Goal: Task Accomplishment & Management: Manage account settings

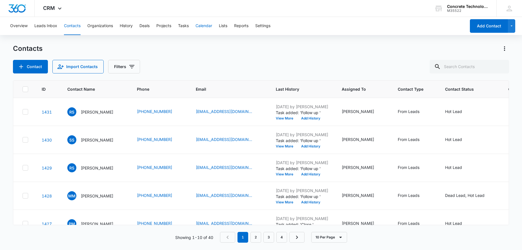
click at [199, 23] on button "Calendar" at bounding box center [204, 26] width 17 height 18
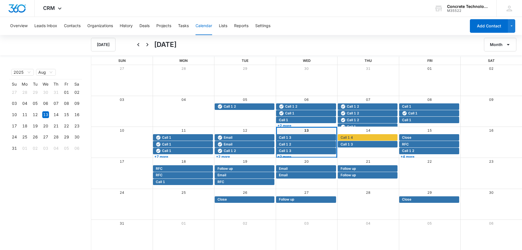
click at [298, 156] on link "+2 more" at bounding box center [306, 156] width 60 height 4
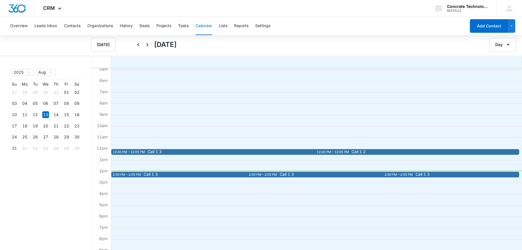
scroll to position [86, 0]
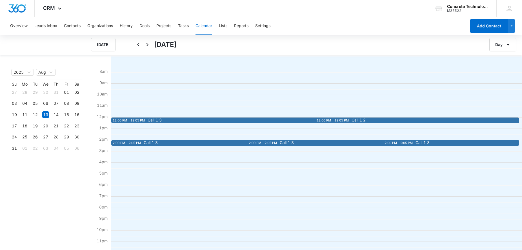
click at [226, 145] on div "Call 1 3" at bounding box center [256, 142] width 229 height 5
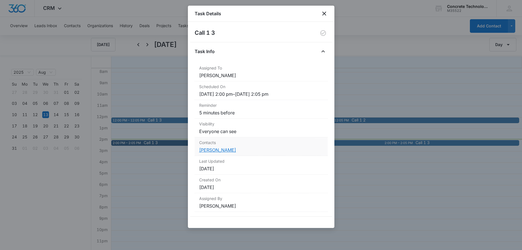
click at [207, 150] on link "[PERSON_NAME]" at bounding box center [217, 150] width 37 height 6
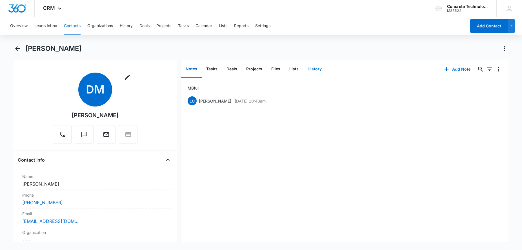
click at [314, 70] on button "History" at bounding box center [314, 68] width 23 height 17
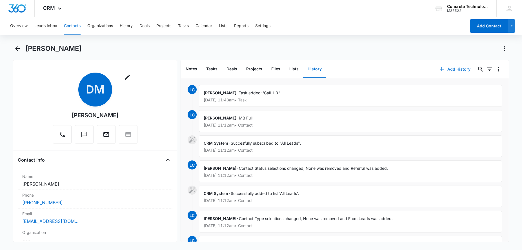
click at [454, 68] on button "Add History" at bounding box center [455, 69] width 42 height 14
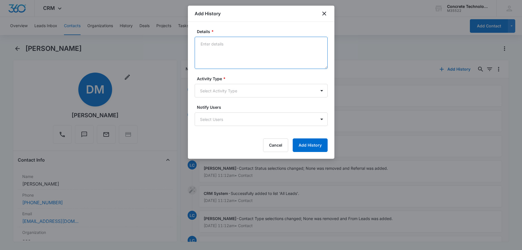
click at [230, 48] on textarea "Details *" at bounding box center [261, 53] width 133 height 32
type textarea "Voice mail"
click at [234, 91] on body "CRM Apps Reputation Websites Forms CRM Email Social Content Ads Intelligence Fi…" at bounding box center [261, 125] width 522 height 250
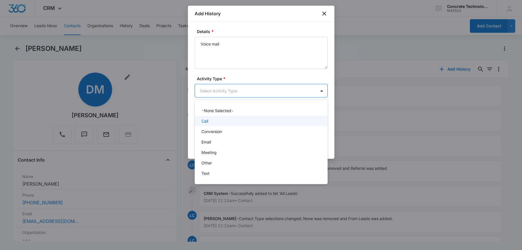
click at [216, 117] on div "Call" at bounding box center [261, 121] width 133 height 10
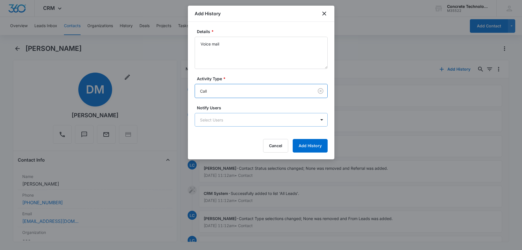
click at [216, 118] on body "CRM Apps Reputation Websites Forms CRM Email Social Content Ads Intelligence Fi…" at bounding box center [261, 125] width 522 height 250
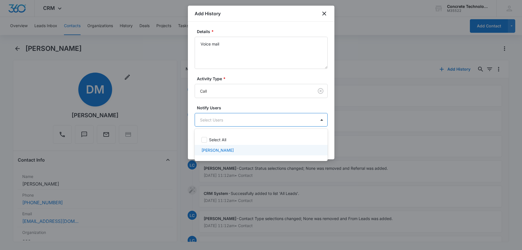
click at [224, 151] on p "[PERSON_NAME]" at bounding box center [218, 150] width 32 height 6
click at [366, 162] on div at bounding box center [261, 125] width 522 height 250
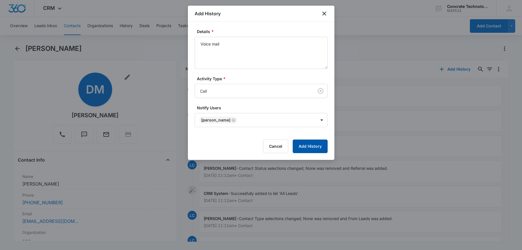
click at [320, 148] on button "Add History" at bounding box center [310, 146] width 35 height 14
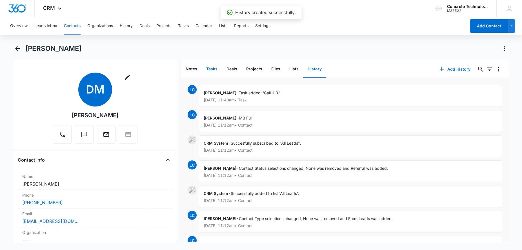
click at [216, 68] on button "Tasks" at bounding box center [212, 68] width 20 height 17
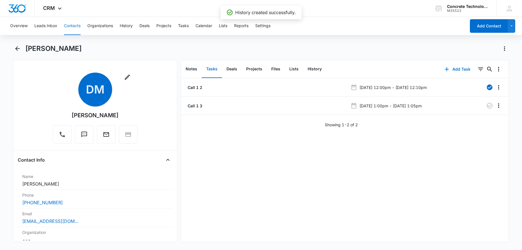
click at [287, 109] on li "Call 1 3 [DATE] 1:00pm - [DATE] 1:05pm" at bounding box center [345, 105] width 328 height 18
click at [485, 104] on div at bounding box center [476, 105] width 37 height 9
click at [491, 106] on icon "button" at bounding box center [490, 105] width 7 height 7
click at [458, 69] on button "Add Task" at bounding box center [457, 69] width 37 height 14
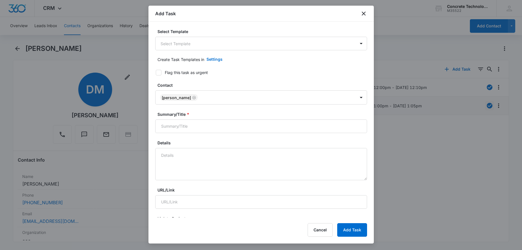
drag, startPoint x: 218, startPoint y: 27, endPoint x: 216, endPoint y: 32, distance: 5.3
click at [218, 27] on div "Select Template Select Template Create Task Templates in Settings Flag this tas…" at bounding box center [262, 119] width 226 height 195
click at [211, 37] on div "Select Template Select Template" at bounding box center [261, 39] width 212 height 22
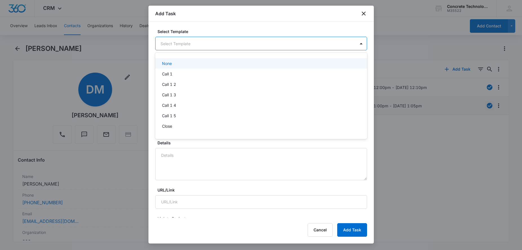
click at [209, 42] on body "CRM Apps Reputation Websites Forms CRM Email Social Content Ads Intelligence Fi…" at bounding box center [261, 125] width 522 height 250
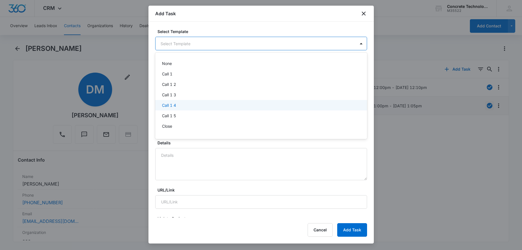
click at [181, 107] on div "Call 1 4" at bounding box center [260, 105] width 197 height 6
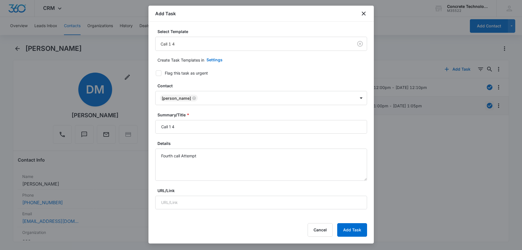
type input "[DATE]"
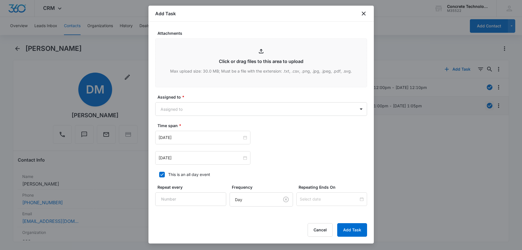
scroll to position [316, 0]
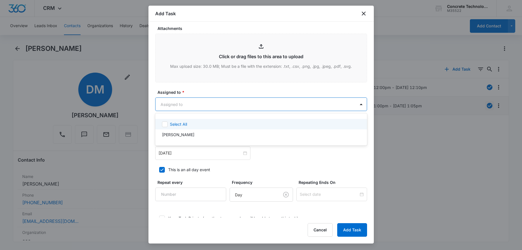
click at [212, 107] on body "CRM Apps Reputation Websites Forms CRM Email Social Content Ads Intelligence Fi…" at bounding box center [261, 125] width 522 height 250
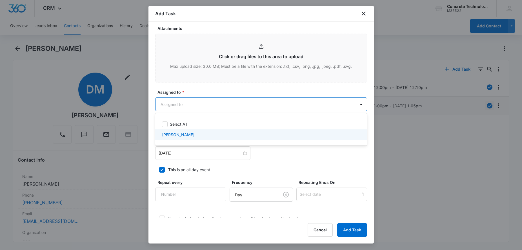
click at [194, 131] on div "[PERSON_NAME]" at bounding box center [261, 134] width 212 height 10
checkbox input "true"
click at [214, 157] on div at bounding box center [261, 125] width 522 height 250
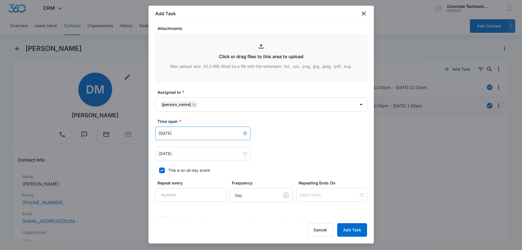
click at [208, 134] on input "[DATE]" at bounding box center [200, 133] width 83 height 6
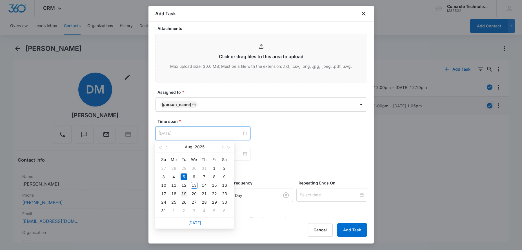
type input "[DATE]"
click at [184, 192] on div "19" at bounding box center [184, 193] width 7 height 7
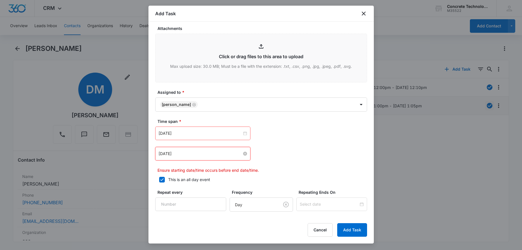
click at [230, 156] on input "[DATE]" at bounding box center [200, 153] width 83 height 6
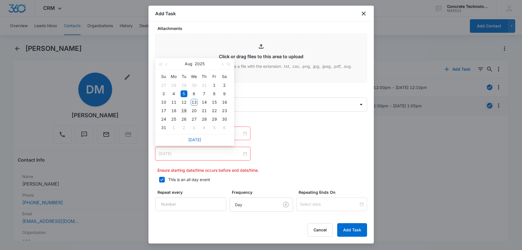
type input "[DATE]"
click at [184, 109] on div "19" at bounding box center [184, 110] width 7 height 7
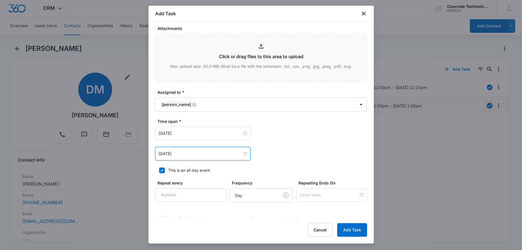
click at [166, 171] on label "This is an all day event" at bounding box center [261, 170] width 212 height 6
click at [159, 171] on input "This is an all day event" at bounding box center [157, 170] width 4 height 4
checkbox input "false"
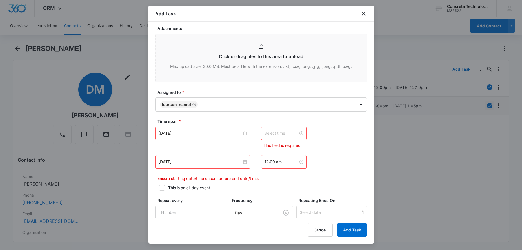
click at [280, 134] on input at bounding box center [282, 133] width 34 height 6
click at [268, 169] on div "10" at bounding box center [269, 167] width 16 height 8
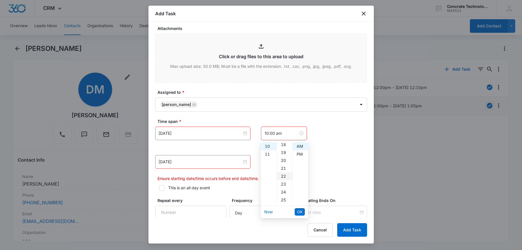
scroll to position [201, 0]
click at [281, 181] on div "30" at bounding box center [285, 182] width 16 height 8
type input "10:30 am"
click at [299, 211] on span "OK" at bounding box center [300, 211] width 6 height 6
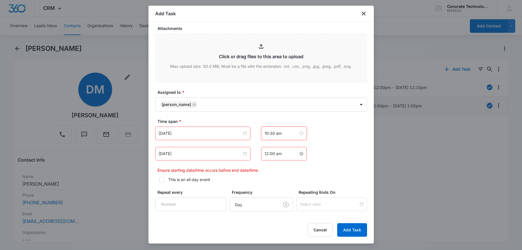
click at [279, 156] on input "12:00 am" at bounding box center [282, 153] width 34 height 6
click at [270, 186] on div "10" at bounding box center [269, 188] width 16 height 8
click at [282, 182] on div "35" at bounding box center [285, 184] width 16 height 8
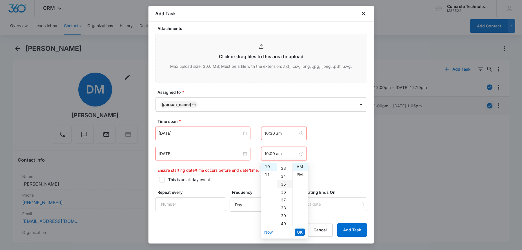
type input "10:35 am"
click at [301, 230] on span "OK" at bounding box center [300, 232] width 6 height 6
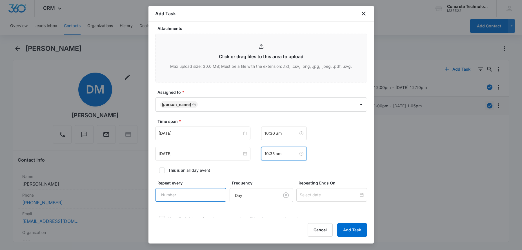
click at [216, 194] on input "Repeat every" at bounding box center [190, 195] width 71 height 14
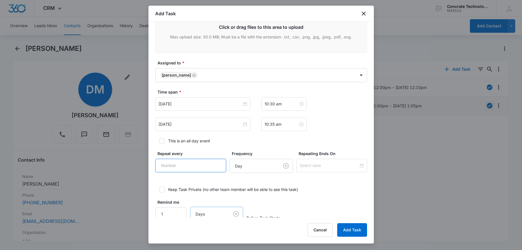
scroll to position [356, 0]
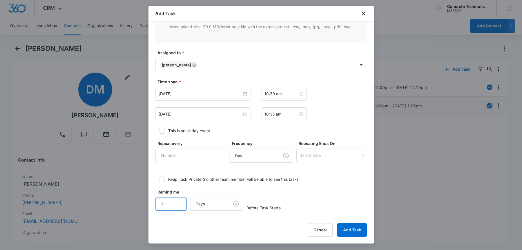
click at [178, 200] on input "1" at bounding box center [171, 204] width 32 height 14
click at [177, 203] on input "2" at bounding box center [171, 204] width 32 height 14
click at [180, 202] on input "3" at bounding box center [171, 204] width 32 height 14
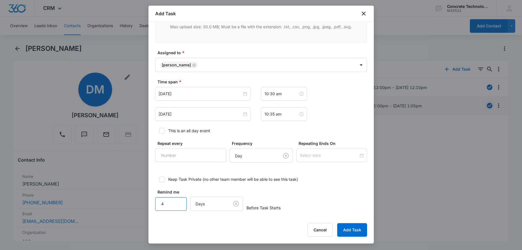
click at [180, 202] on input "4" at bounding box center [171, 204] width 32 height 14
click at [180, 202] on input "5" at bounding box center [171, 204] width 32 height 14
click at [180, 202] on input "6" at bounding box center [171, 204] width 32 height 14
click at [178, 207] on input "6" at bounding box center [171, 204] width 32 height 14
click at [201, 206] on body "CRM Apps Reputation Websites Forms CRM Email Social Content Ads Intelligence Fi…" at bounding box center [261, 125] width 522 height 250
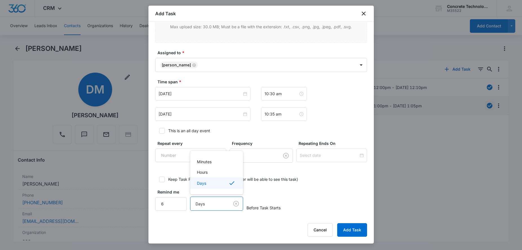
click at [177, 204] on div at bounding box center [261, 125] width 522 height 250
type input "5"
click at [181, 206] on input "5" at bounding box center [171, 204] width 32 height 14
click at [216, 202] on body "CRM Apps Reputation Websites Forms CRM Email Social Content Ads Intelligence Fi…" at bounding box center [261, 125] width 522 height 250
click at [213, 164] on div "Minutes" at bounding box center [216, 161] width 38 height 6
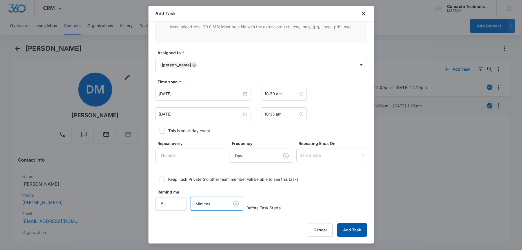
click at [358, 227] on button "Add Task" at bounding box center [353, 230] width 30 height 14
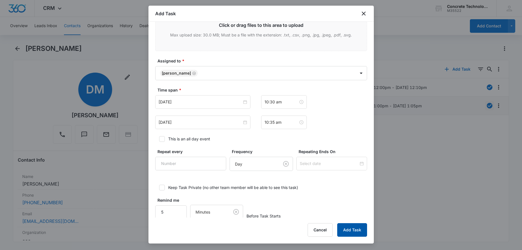
scroll to position [7, 0]
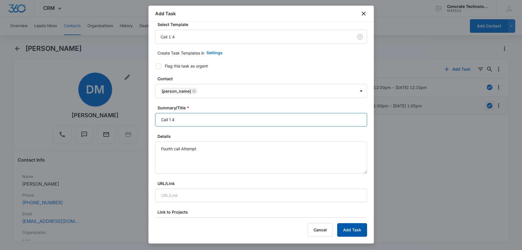
type input "Call 1 4"
click at [355, 234] on button "Add Task" at bounding box center [353, 230] width 30 height 14
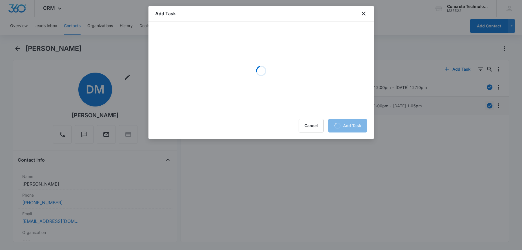
scroll to position [0, 0]
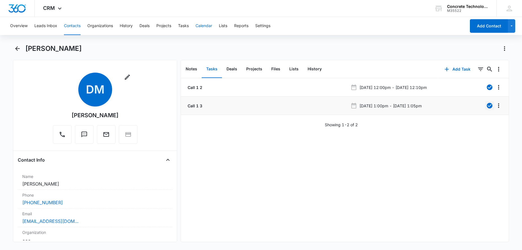
click at [205, 27] on button "Calendar" at bounding box center [204, 26] width 17 height 18
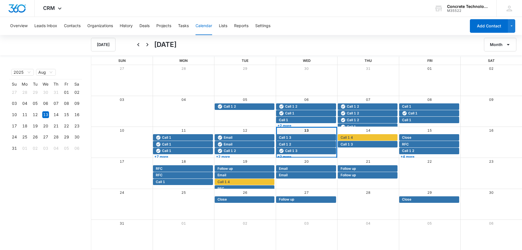
click at [303, 155] on link "+2 more" at bounding box center [306, 156] width 60 height 4
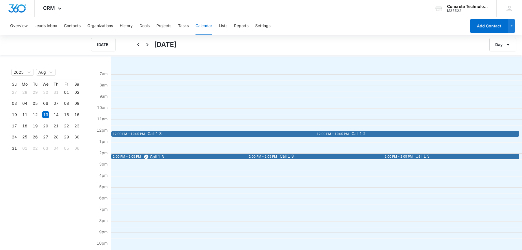
scroll to position [86, 0]
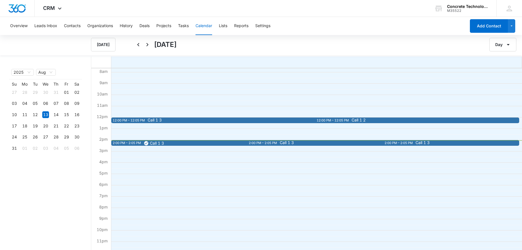
click at [324, 144] on span "Call 1 3" at bounding box center [393, 142] width 227 height 4
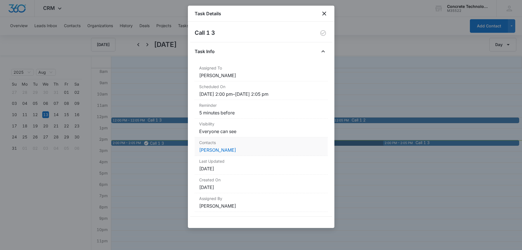
click at [236, 146] on dd "[PERSON_NAME]" at bounding box center [261, 149] width 124 height 7
click at [226, 151] on link "[PERSON_NAME]" at bounding box center [217, 150] width 37 height 6
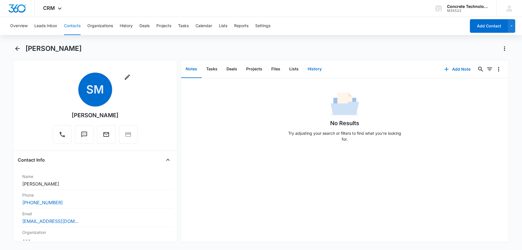
click at [314, 70] on button "History" at bounding box center [314, 68] width 23 height 17
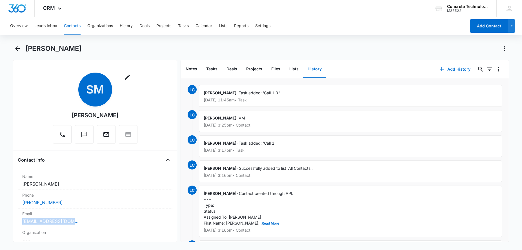
drag, startPoint x: 64, startPoint y: 221, endPoint x: 8, endPoint y: 224, distance: 56.5
click at [13, 224] on div "Remove SM [PERSON_NAME] Contact Info Name Cancel Save Changes [PERSON_NAME] Pho…" at bounding box center [95, 151] width 164 height 182
click at [460, 68] on button "Add History" at bounding box center [455, 69] width 42 height 14
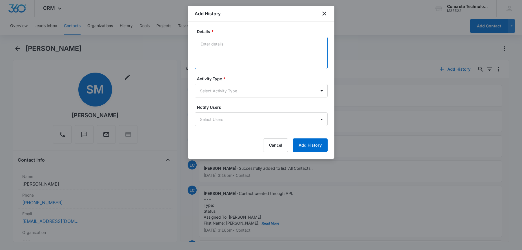
click at [252, 43] on textarea "Details *" at bounding box center [261, 53] width 133 height 32
type textarea "Voice mail"
click at [216, 90] on body "CRM Apps Reputation Websites Forms CRM Email Social Content Ads Intelligence Fi…" at bounding box center [261, 125] width 522 height 250
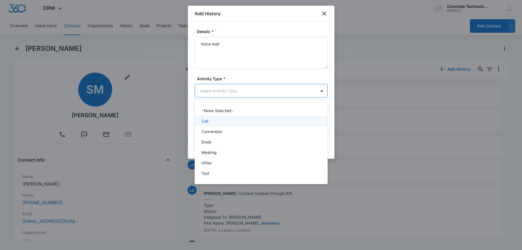
click at [222, 124] on div "Call" at bounding box center [261, 121] width 118 height 6
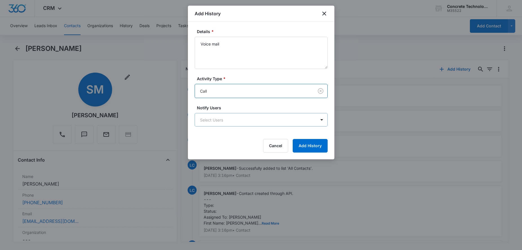
click at [224, 120] on body "CRM Apps Reputation Websites Forms CRM Email Social Content Ads Intelligence Fi…" at bounding box center [261, 125] width 522 height 250
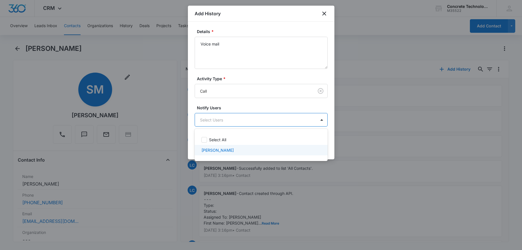
click at [222, 147] on div "[PERSON_NAME]" at bounding box center [261, 150] width 133 height 10
click at [295, 167] on div at bounding box center [261, 125] width 522 height 250
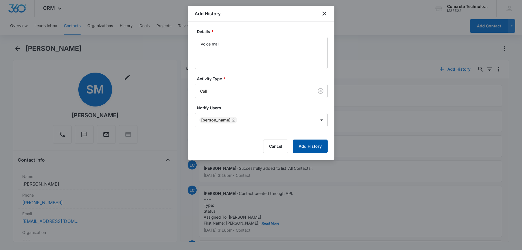
click at [313, 148] on button "Add History" at bounding box center [310, 146] width 35 height 14
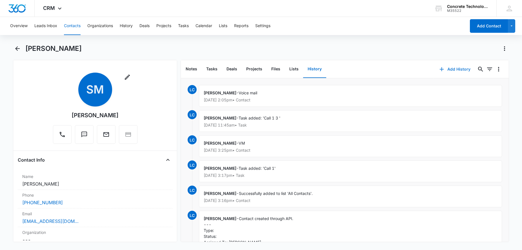
click at [456, 67] on button "Add History" at bounding box center [455, 69] width 42 height 14
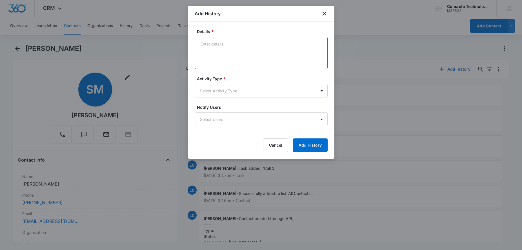
click at [248, 47] on textarea "Details *" at bounding box center [261, 53] width 133 height 32
type textarea "n"
type textarea "Next step"
click at [215, 100] on form "Details * Next step Activity Type * Select Activity Type Notify Users Select Us…" at bounding box center [261, 89] width 133 height 123
click at [215, 95] on body "CRM Apps Reputation Websites Forms CRM Email Social Content Ads Intelligence Fi…" at bounding box center [261, 125] width 522 height 250
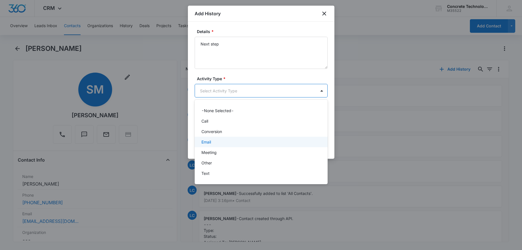
click at [210, 139] on p "Email" at bounding box center [207, 142] width 10 height 6
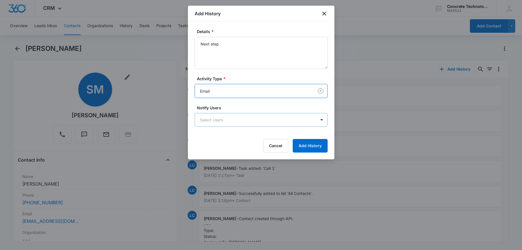
click at [222, 119] on body "CRM Apps Reputation Websites Forms CRM Email Social Content Ads Intelligence Fi…" at bounding box center [261, 125] width 522 height 250
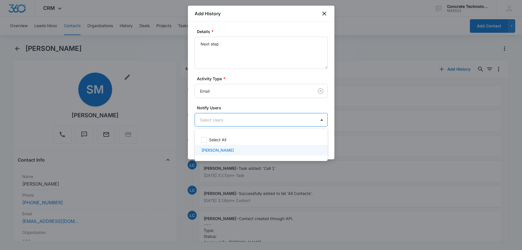
click at [222, 151] on p "[PERSON_NAME]" at bounding box center [218, 150] width 32 height 6
click at [237, 150] on div "[PERSON_NAME]" at bounding box center [261, 150] width 118 height 7
click at [241, 153] on div "[PERSON_NAME]" at bounding box center [261, 150] width 133 height 10
click at [341, 155] on div at bounding box center [261, 125] width 522 height 250
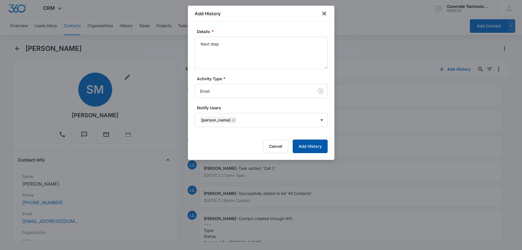
click at [320, 147] on button "Add History" at bounding box center [310, 146] width 35 height 14
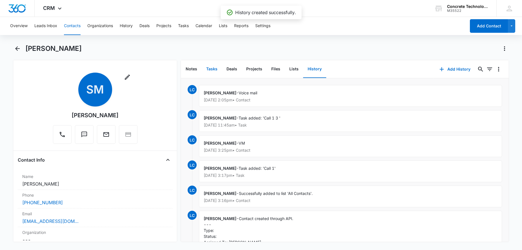
click at [214, 69] on button "Tasks" at bounding box center [212, 68] width 20 height 17
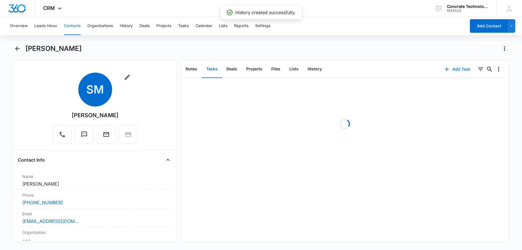
click at [452, 70] on button "Add Task" at bounding box center [457, 69] width 37 height 14
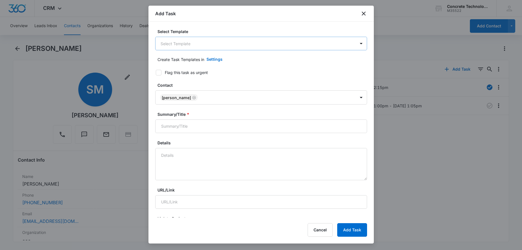
click at [201, 44] on body "CRM Apps Reputation Websites Forms CRM Email Social Content Ads Intelligence Fi…" at bounding box center [261, 125] width 522 height 250
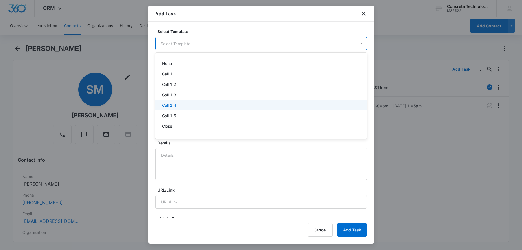
click at [167, 103] on p "Call 1 4" at bounding box center [169, 105] width 14 height 6
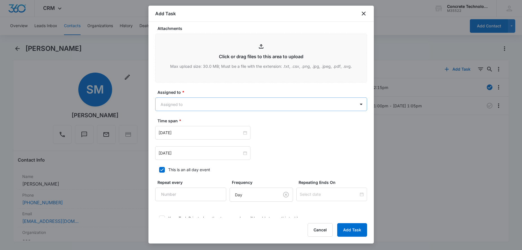
click at [202, 109] on body "CRM Apps Reputation Websites Forms CRM Email Social Content Ads Intelligence Fi…" at bounding box center [261, 125] width 522 height 250
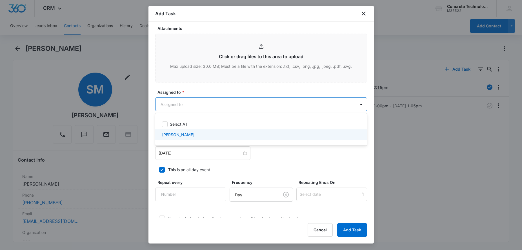
click at [193, 135] on div "[PERSON_NAME]" at bounding box center [260, 134] width 197 height 6
checkbox input "true"
click at [218, 168] on div at bounding box center [261, 125] width 522 height 250
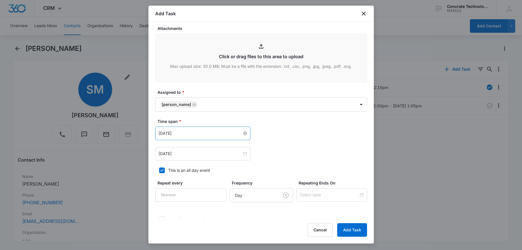
click at [214, 136] on input "[DATE]" at bounding box center [200, 133] width 83 height 6
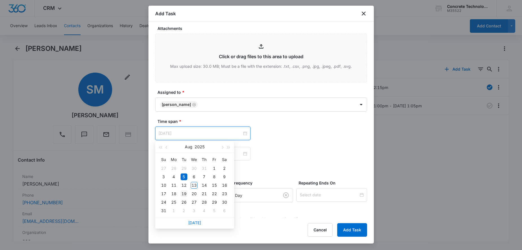
type input "[DATE]"
click at [184, 194] on div "19" at bounding box center [184, 193] width 7 height 7
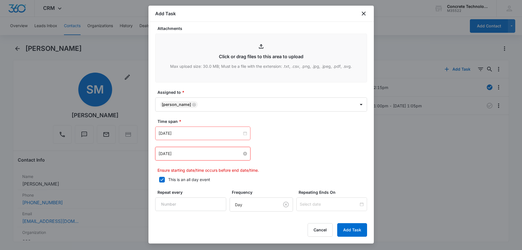
click at [224, 153] on input "[DATE]" at bounding box center [200, 153] width 83 height 6
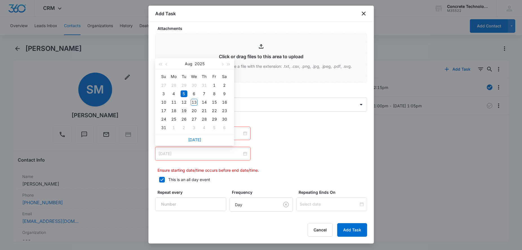
type input "[DATE]"
click at [182, 110] on div "19" at bounding box center [184, 110] width 7 height 7
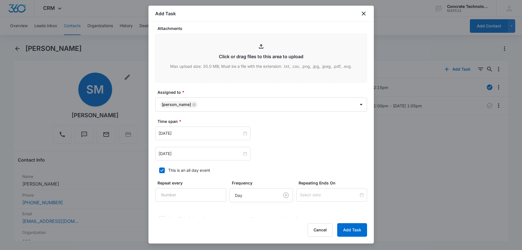
click at [164, 169] on icon at bounding box center [162, 169] width 5 height 5
click at [159, 169] on input "This is an all day event" at bounding box center [157, 170] width 4 height 4
checkbox input "false"
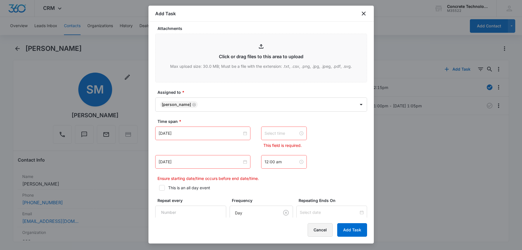
click at [324, 230] on button "Cancel" at bounding box center [320, 230] width 25 height 14
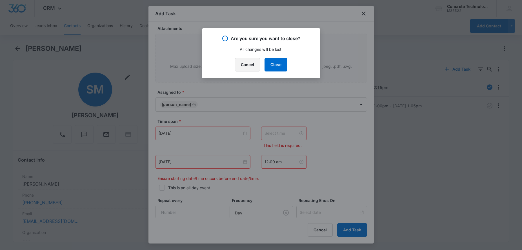
click at [250, 64] on button "Cancel" at bounding box center [247, 65] width 25 height 14
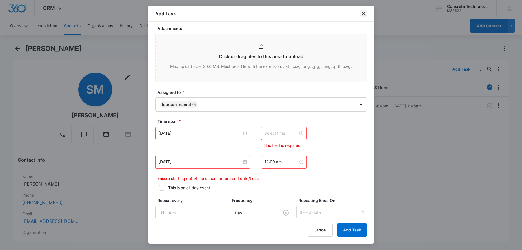
click at [365, 13] on icon "close" at bounding box center [364, 14] width 4 height 4
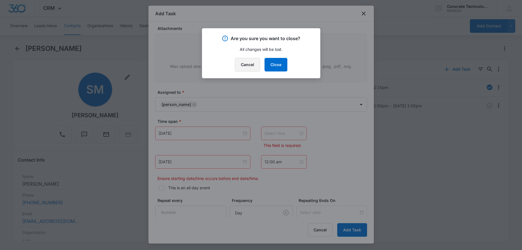
click at [254, 65] on button "Cancel" at bounding box center [247, 65] width 25 height 14
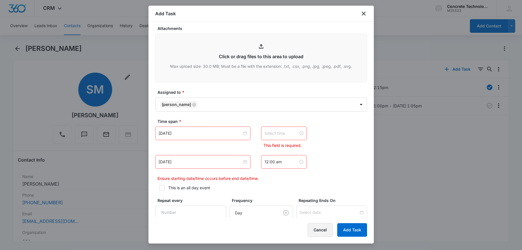
click at [318, 228] on button "Cancel" at bounding box center [320, 230] width 25 height 14
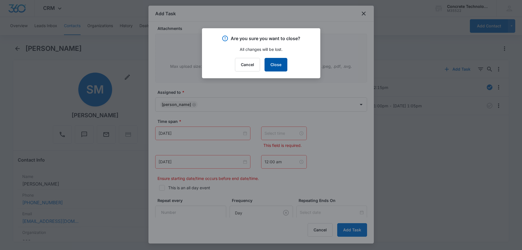
click at [277, 67] on button "Close" at bounding box center [276, 65] width 23 height 14
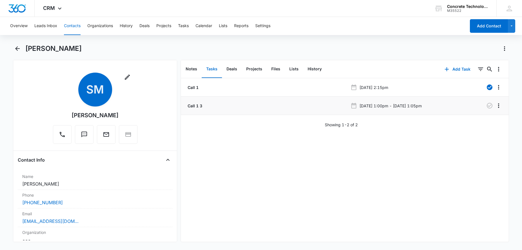
click at [408, 106] on p "[DATE] 1:00pm - [DATE] 1:05pm" at bounding box center [391, 106] width 62 height 6
click at [491, 106] on icon "button" at bounding box center [490, 105] width 7 height 7
click at [465, 67] on button "Add Task" at bounding box center [457, 69] width 37 height 14
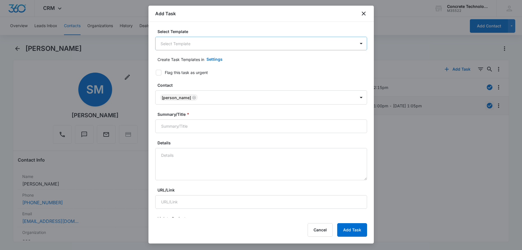
click at [203, 44] on body "CRM Apps Reputation Websites Forms CRM Email Social Content Ads Intelligence Fi…" at bounding box center [261, 125] width 522 height 250
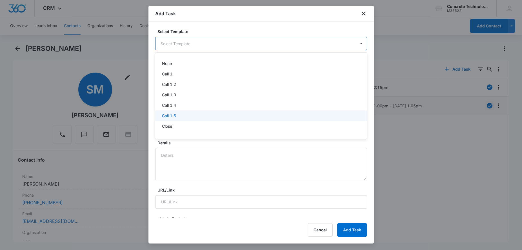
scroll to position [40, 0]
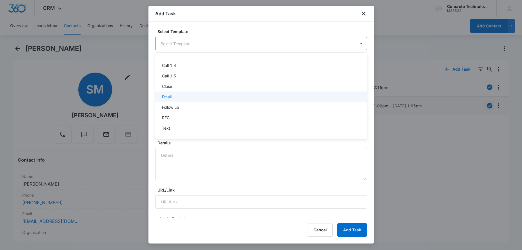
click at [181, 100] on div "Email" at bounding box center [261, 96] width 212 height 10
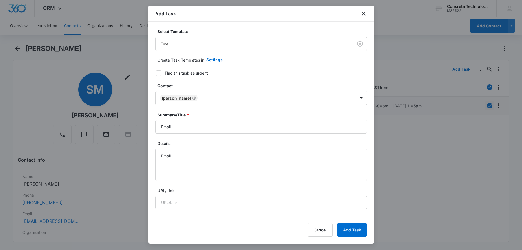
type input "[DATE]"
type input "12:00 am"
type input "[DATE]"
type input "12:00 am"
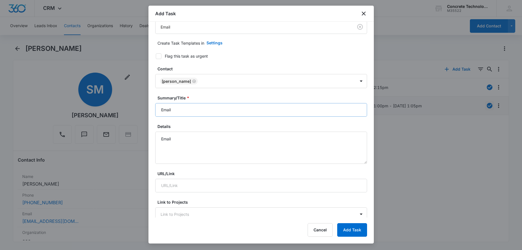
scroll to position [29, 0]
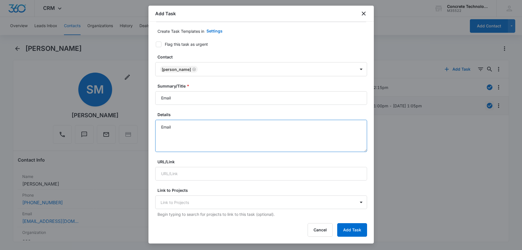
click at [177, 128] on textarea "Email" at bounding box center [261, 136] width 212 height 32
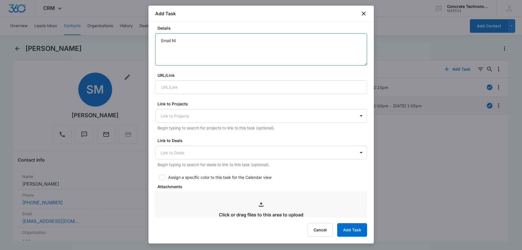
scroll to position [201, 0]
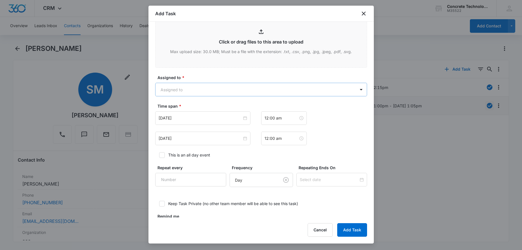
type textarea "Email NI"
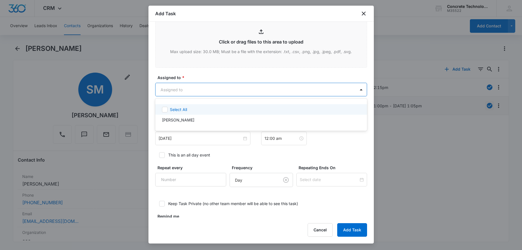
click at [208, 96] on body "CRM Apps Reputation Websites Forms CRM Email Social Content Ads Intelligence Fi…" at bounding box center [261, 125] width 522 height 250
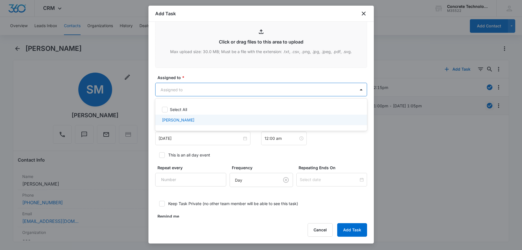
click at [193, 118] on div "[PERSON_NAME]" at bounding box center [260, 120] width 197 height 6
checkbox input "true"
click at [196, 126] on div "Deselect All [PERSON_NAME]" at bounding box center [261, 115] width 212 height 24
click at [341, 147] on div at bounding box center [261, 125] width 522 height 250
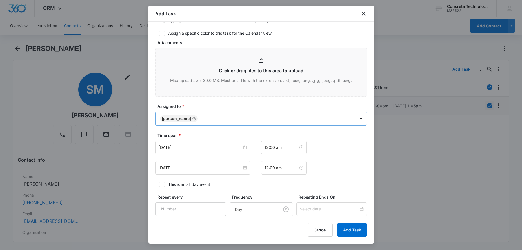
scroll to position [312, 0]
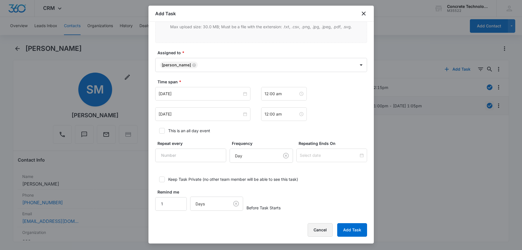
click at [321, 230] on button "Cancel" at bounding box center [320, 230] width 25 height 14
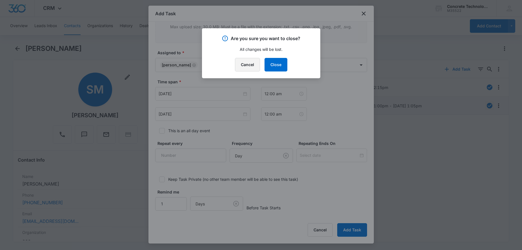
click at [251, 63] on button "Cancel" at bounding box center [247, 65] width 25 height 14
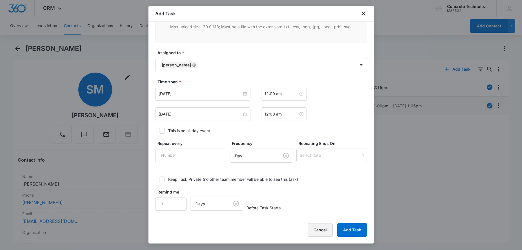
click at [324, 232] on button "Cancel" at bounding box center [320, 230] width 25 height 14
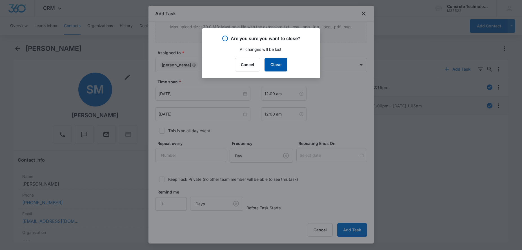
click at [282, 65] on button "Close" at bounding box center [276, 65] width 23 height 14
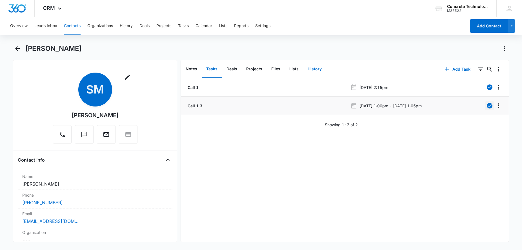
click at [320, 69] on button "History" at bounding box center [314, 68] width 23 height 17
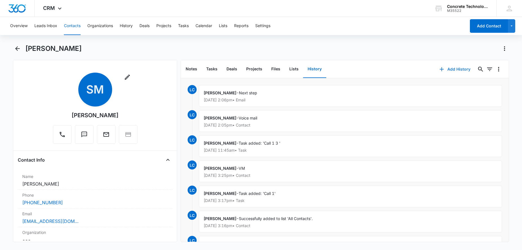
click at [455, 69] on button "Add History" at bounding box center [455, 69] width 42 height 14
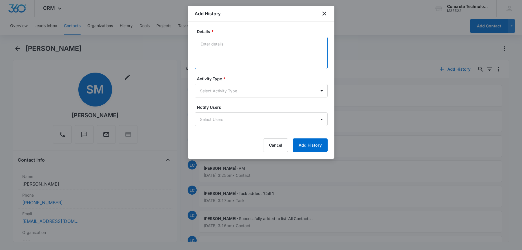
click at [247, 58] on textarea "Details *" at bounding box center [261, 53] width 133 height 32
click at [275, 146] on button "Cancel" at bounding box center [275, 145] width 25 height 14
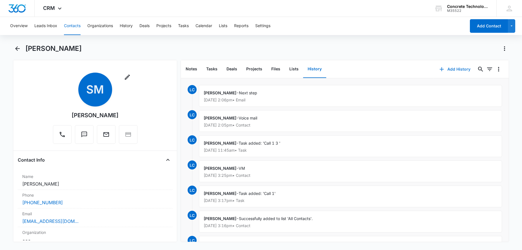
click at [446, 69] on icon "button" at bounding box center [442, 69] width 7 height 7
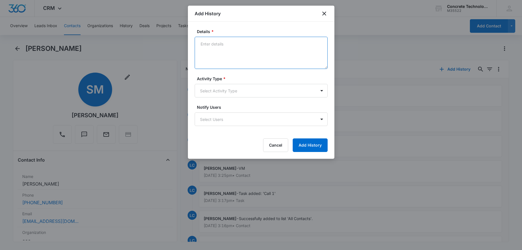
click at [248, 53] on textarea "Details *" at bounding box center [261, 53] width 133 height 32
type textarea "He email NI"
click at [261, 86] on body "CRM Apps Reputation Websites Forms CRM Email Social Content Ads Intelligence Fi…" at bounding box center [261, 125] width 522 height 250
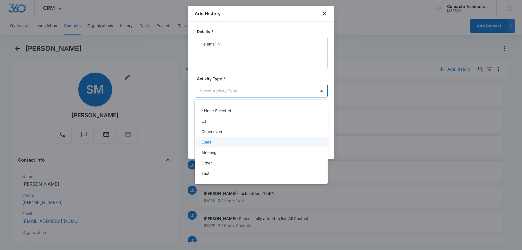
click at [220, 146] on div "Email" at bounding box center [261, 141] width 133 height 10
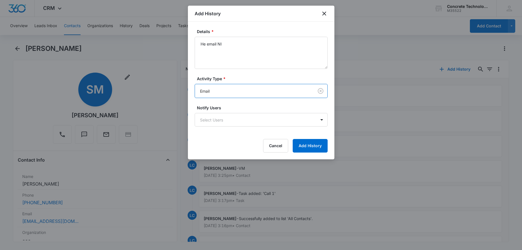
click at [228, 129] on form "Details * He email NI Activity Type * option Email, selected. Email Notify User…" at bounding box center [261, 90] width 133 height 124
click at [229, 124] on body "CRM Apps Reputation Websites Forms CRM Email Social Content Ads Intelligence Fi…" at bounding box center [261, 125] width 522 height 250
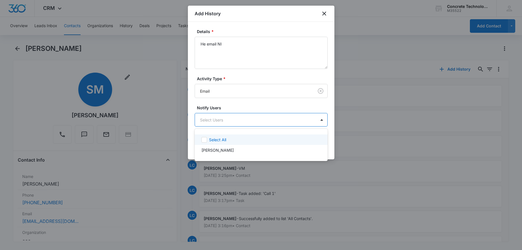
click at [221, 139] on p "Select All" at bounding box center [217, 139] width 17 height 6
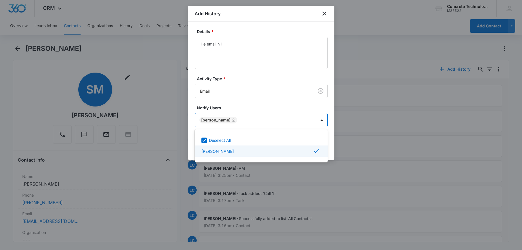
click at [332, 152] on div at bounding box center [261, 125] width 522 height 250
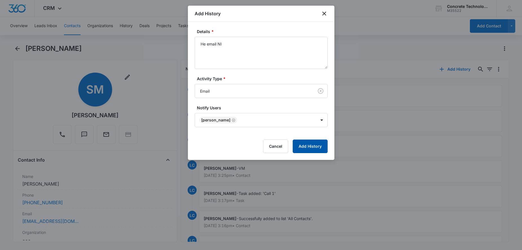
click at [318, 146] on button "Add History" at bounding box center [310, 146] width 35 height 14
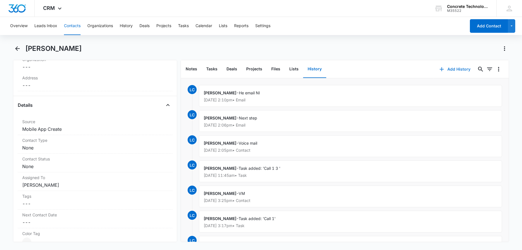
scroll to position [230, 0]
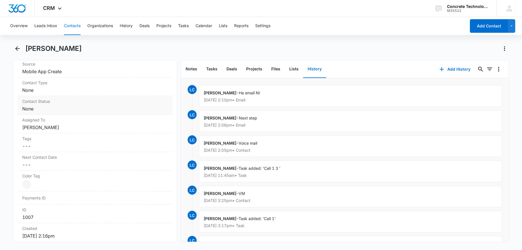
click at [46, 108] on dd "Cancel Save Changes None" at bounding box center [95, 108] width 146 height 7
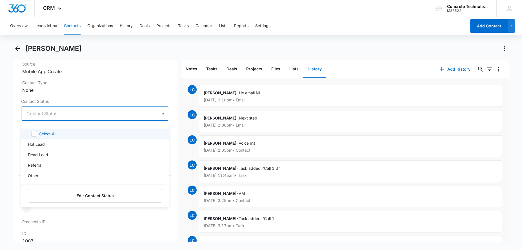
click at [31, 113] on div at bounding box center [89, 113] width 124 height 8
click at [36, 154] on p "Dead Lead" at bounding box center [38, 154] width 20 height 6
click at [105, 90] on dd "Cancel Save Changes None" at bounding box center [95, 90] width 146 height 7
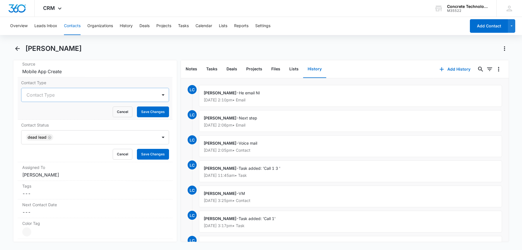
click at [83, 94] on div at bounding box center [89, 95] width 124 height 8
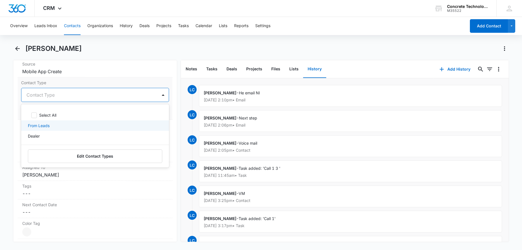
click at [47, 125] on p "From Leads" at bounding box center [39, 125] width 22 height 6
click at [123, 58] on div "[PERSON_NAME]" at bounding box center [261, 52] width 496 height 16
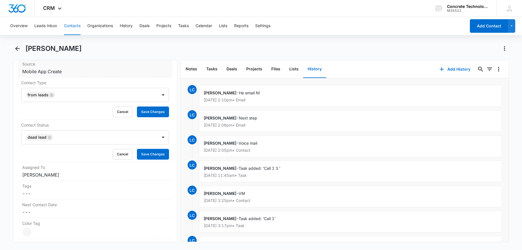
click at [97, 76] on div "Source Cancel Save Changes Mobile App Create" at bounding box center [95, 68] width 155 height 19
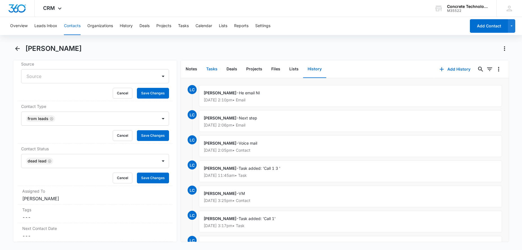
click at [212, 68] on button "Tasks" at bounding box center [212, 68] width 20 height 17
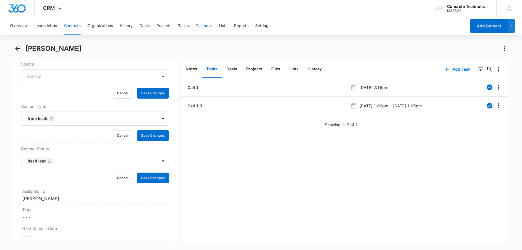
click at [209, 28] on button "Calendar" at bounding box center [204, 26] width 17 height 18
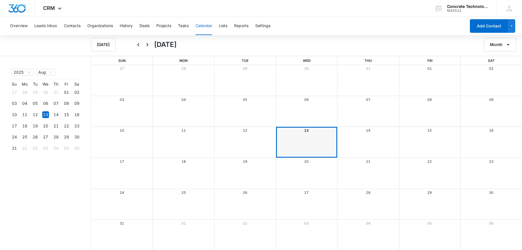
click at [289, 157] on div "Month View" at bounding box center [307, 142] width 62 height 31
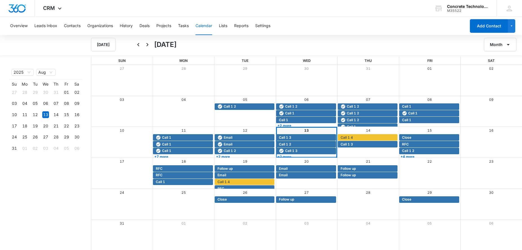
click at [289, 155] on link "+2 more" at bounding box center [306, 156] width 60 height 4
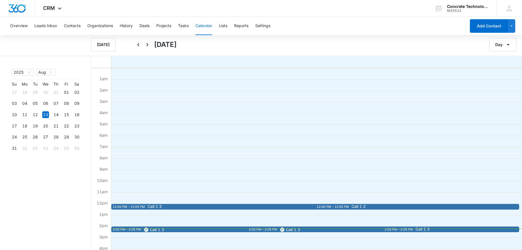
click at [338, 229] on span "Call 1 3" at bounding box center [393, 229] width 227 height 5
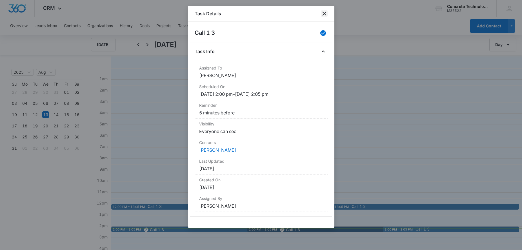
click at [325, 12] on icon "close" at bounding box center [324, 13] width 7 height 7
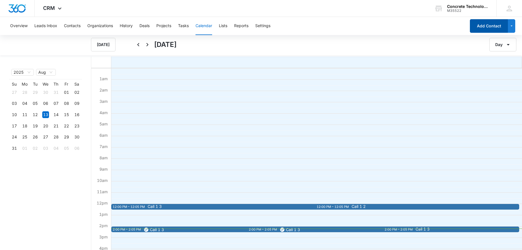
click at [497, 26] on button "Add Contact" at bounding box center [489, 26] width 38 height 14
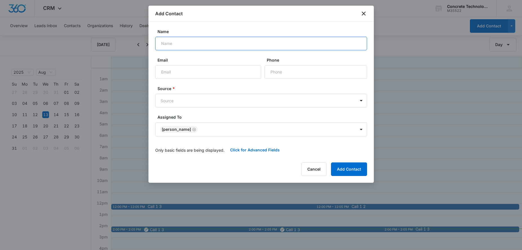
paste input "[EMAIL_ADDRESS][DOMAIN_NAME]"
type input "[EMAIL_ADDRESS][DOMAIN_NAME]"
click at [201, 72] on input "Email" at bounding box center [208, 72] width 106 height 14
paste input "[EMAIL_ADDRESS][DOMAIN_NAME]"
type input "[EMAIL_ADDRESS][DOMAIN_NAME]"
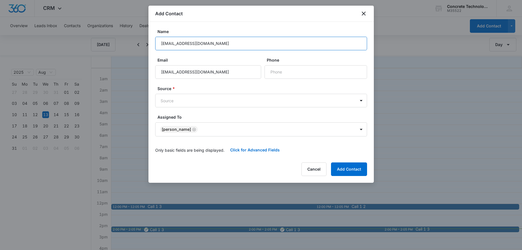
drag, startPoint x: 230, startPoint y: 43, endPoint x: 132, endPoint y: 39, distance: 98.2
click at [155, 41] on input "[EMAIL_ADDRESS][DOMAIN_NAME]" at bounding box center [261, 44] width 212 height 14
type input "Mark"
click at [308, 67] on input "Phone" at bounding box center [316, 72] width 103 height 14
paste input "[PHONE_NUMBER]"
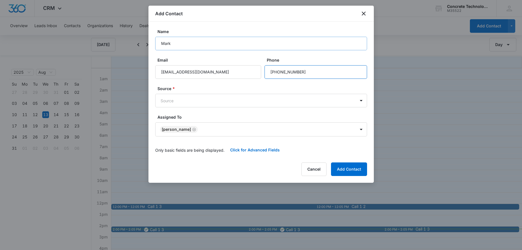
type input "[PHONE_NUMBER]"
click at [192, 42] on input "Mark" at bounding box center [261, 44] width 212 height 14
click at [191, 99] on body "CRM Apps Reputation Websites Forms CRM Email Social Content Ads Intelligence Fi…" at bounding box center [261, 125] width 522 height 250
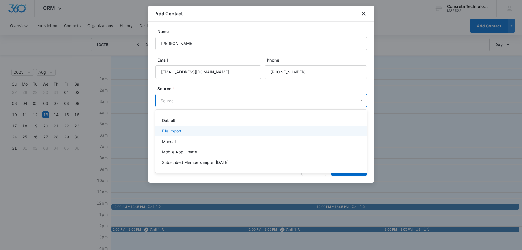
click at [179, 129] on p "File Import" at bounding box center [171, 131] width 19 height 6
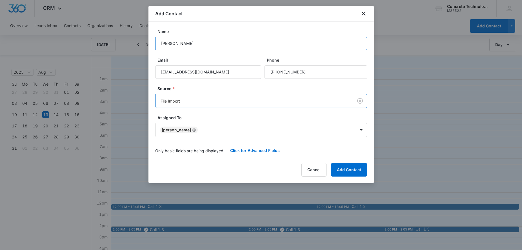
click at [230, 40] on input "[PERSON_NAME]" at bounding box center [261, 44] width 212 height 14
type input "[PERSON_NAME] CST"
click at [346, 169] on button "Add Contact" at bounding box center [349, 170] width 36 height 14
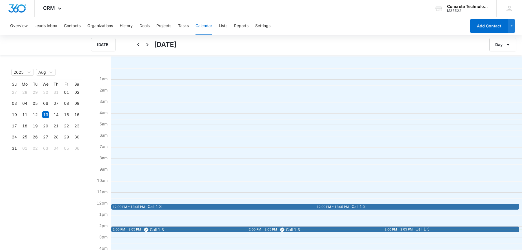
click at [191, 26] on div "Overview Leads Inbox Contacts Organizations History Deals Projects Tasks Calend…" at bounding box center [237, 26] width 460 height 18
click at [188, 26] on button "Tasks" at bounding box center [183, 26] width 11 height 18
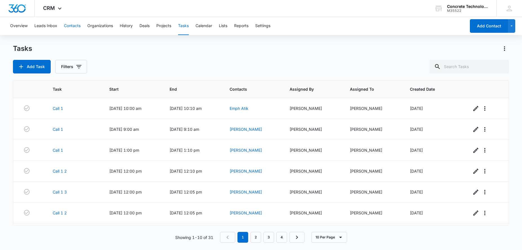
click at [75, 27] on button "Contacts" at bounding box center [72, 26] width 17 height 18
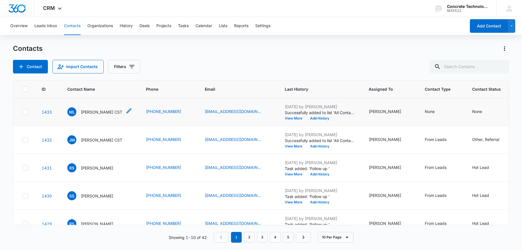
click at [102, 112] on p "[PERSON_NAME] CST" at bounding box center [101, 112] width 41 height 6
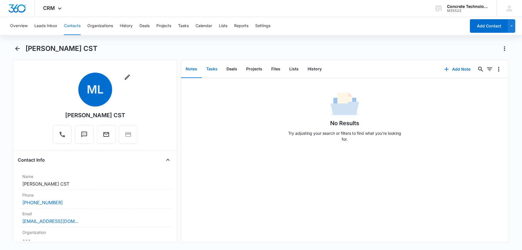
click at [214, 71] on button "Tasks" at bounding box center [212, 68] width 20 height 17
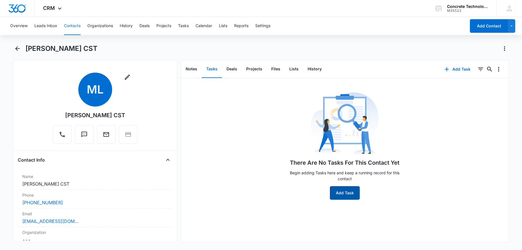
click at [347, 191] on button "Add Task" at bounding box center [345, 193] width 30 height 14
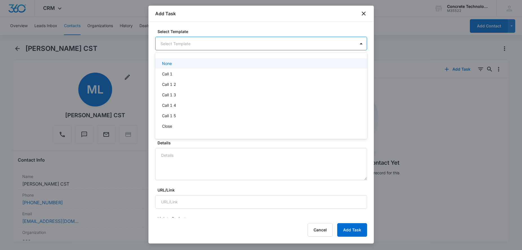
click at [200, 45] on body "CRM Apps Reputation Websites Forms CRM Email Social Content Ads Intelligence Fi…" at bounding box center [261, 125] width 522 height 250
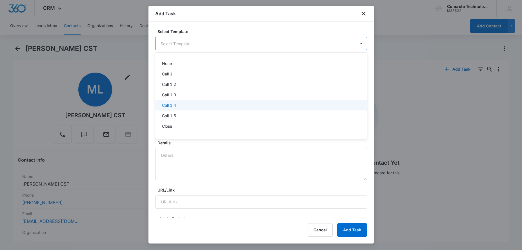
scroll to position [29, 0]
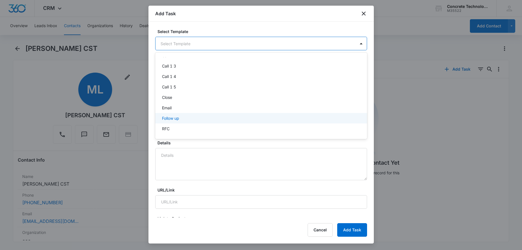
click at [179, 117] on p "Follow up" at bounding box center [170, 118] width 17 height 6
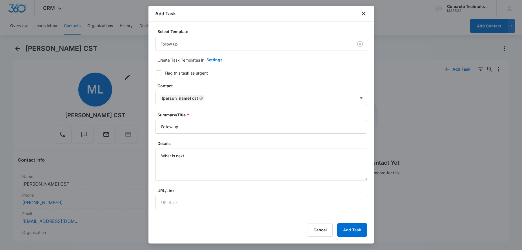
type input "[DATE]"
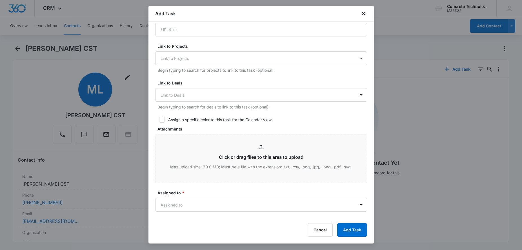
scroll to position [259, 0]
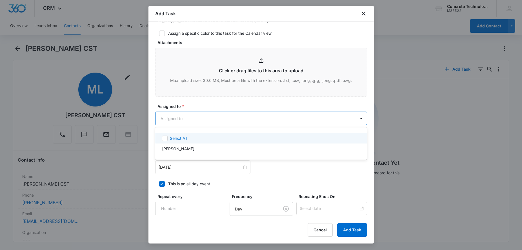
click at [207, 115] on body "CRM Apps Reputation Websites Forms CRM Email Social Content Ads Intelligence Fi…" at bounding box center [261, 125] width 522 height 250
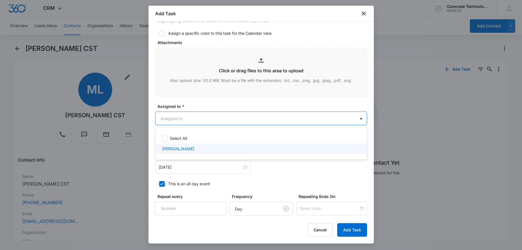
click at [184, 147] on p "[PERSON_NAME]" at bounding box center [178, 148] width 32 height 6
checkbox input "true"
click at [198, 186] on div at bounding box center [261, 125] width 522 height 250
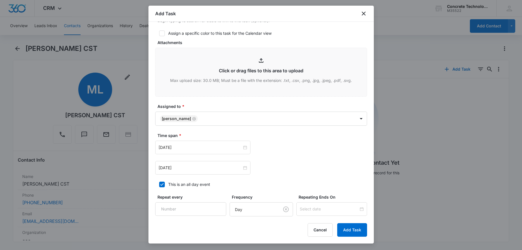
drag, startPoint x: 162, startPoint y: 183, endPoint x: 168, endPoint y: 181, distance: 6.5
click at [162, 183] on icon at bounding box center [162, 184] width 5 height 5
click at [159, 183] on input "This is an all day event" at bounding box center [157, 184] width 4 height 4
checkbox input "false"
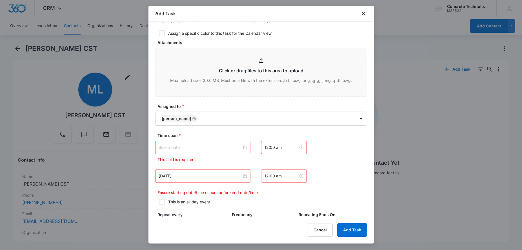
click at [226, 147] on input at bounding box center [200, 147] width 83 height 6
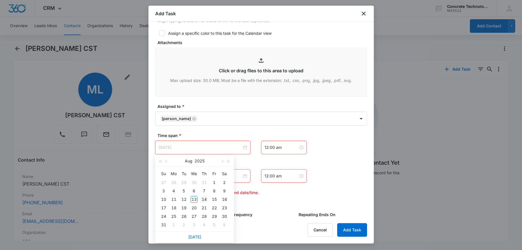
type input "[DATE]"
click at [206, 200] on div "14" at bounding box center [204, 199] width 7 height 7
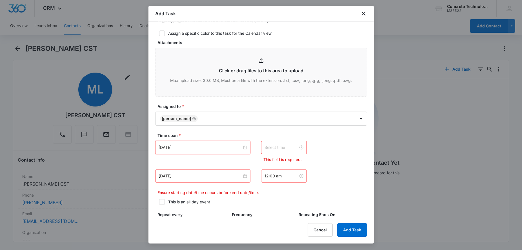
click at [266, 150] on input at bounding box center [282, 147] width 34 height 6
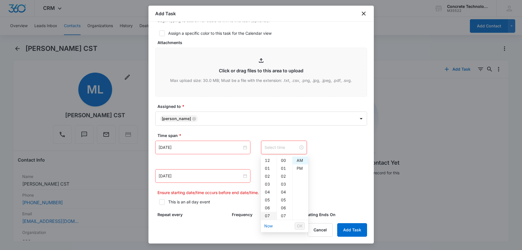
click at [266, 213] on div "07" at bounding box center [269, 215] width 16 height 8
type input "7:00 am"
click at [299, 161] on div "AM" at bounding box center [301, 160] width 16 height 8
click at [299, 222] on span "OK" at bounding box center [300, 225] width 6 height 6
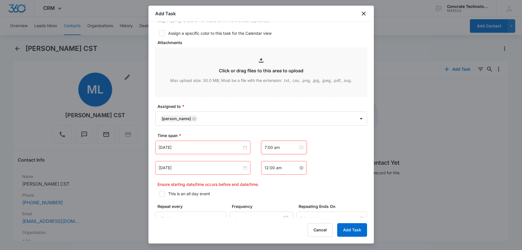
click at [288, 170] on input "12:00 am" at bounding box center [282, 167] width 34 height 6
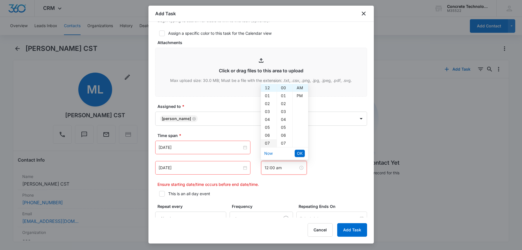
click at [269, 142] on div "07" at bounding box center [269, 143] width 16 height 8
click at [283, 125] on div "05" at bounding box center [285, 127] width 16 height 8
type input "7:05 am"
click at [299, 155] on span "OK" at bounding box center [300, 153] width 6 height 6
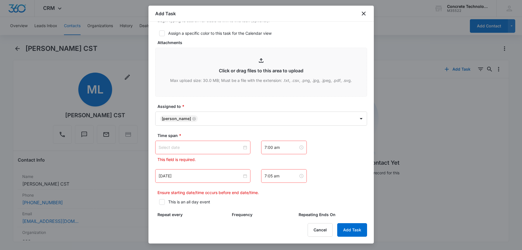
click at [235, 179] on div "[DATE]" at bounding box center [202, 176] width 95 height 14
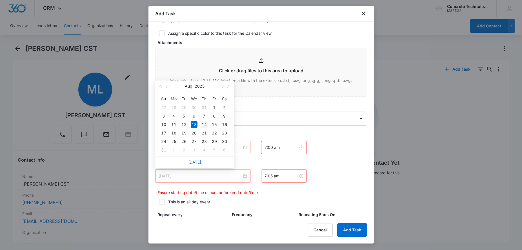
type input "[DATE]"
click at [205, 127] on div "14" at bounding box center [204, 124] width 7 height 7
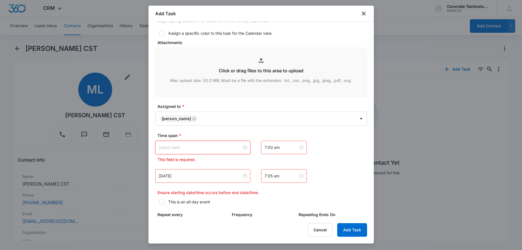
click at [218, 146] on input at bounding box center [200, 147] width 83 height 6
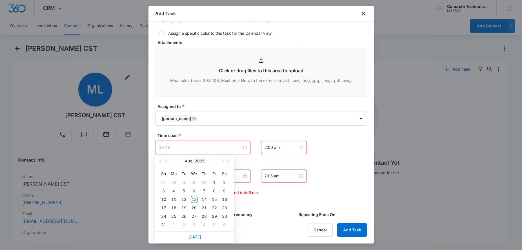
type input "[DATE]"
click at [206, 197] on div "14" at bounding box center [204, 199] width 7 height 7
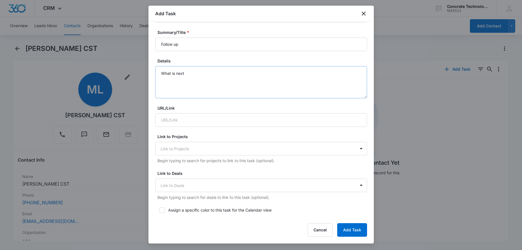
scroll to position [0, 0]
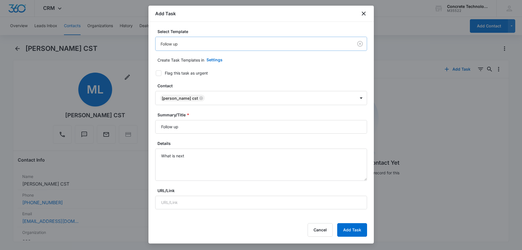
click at [228, 45] on body "CRM Apps Reputation Websites Forms CRM Email Social Content Ads Intelligence Fi…" at bounding box center [261, 125] width 522 height 250
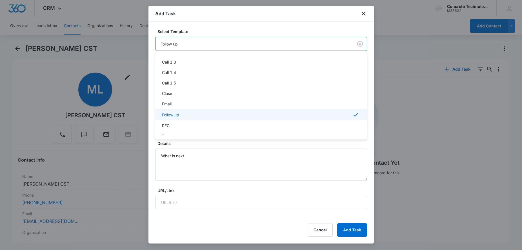
scroll to position [41, 0]
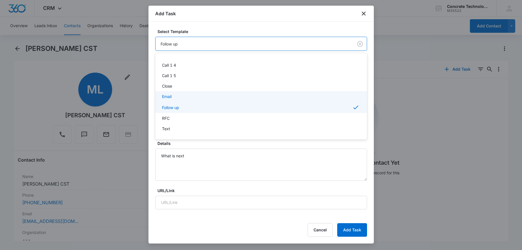
click at [175, 97] on div "Email" at bounding box center [260, 96] width 197 height 6
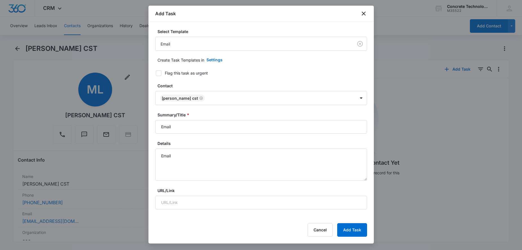
type input "[DATE]"
type input "12:00 am"
type input "[DATE]"
type input "12:00 am"
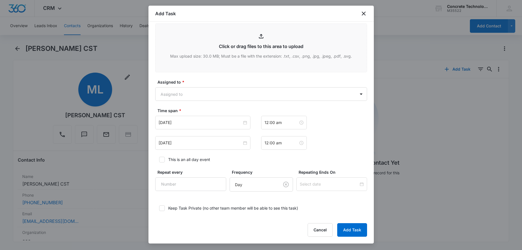
scroll to position [312, 0]
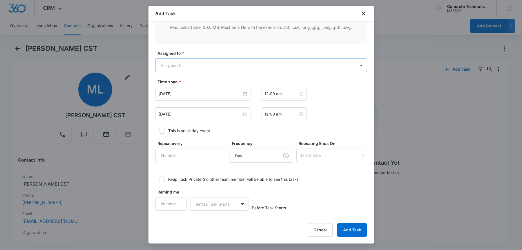
click at [229, 69] on body "CRM Apps Reputation Websites Forms CRM Email Social Content Ads Intelligence Fi…" at bounding box center [261, 125] width 522 height 250
click at [202, 96] on div "[PERSON_NAME]" at bounding box center [260, 95] width 197 height 6
checkbox input "true"
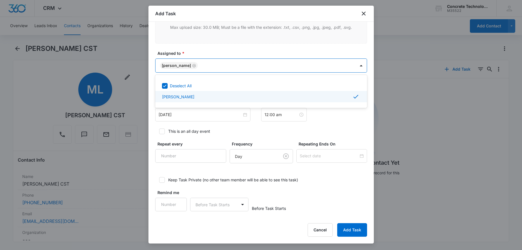
click at [261, 136] on div at bounding box center [261, 125] width 522 height 250
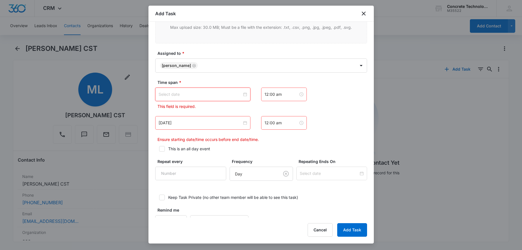
click at [223, 96] on input at bounding box center [200, 94] width 83 height 6
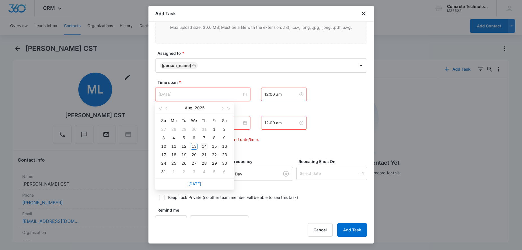
type input "[DATE]"
click at [205, 145] on div "14" at bounding box center [204, 146] width 7 height 7
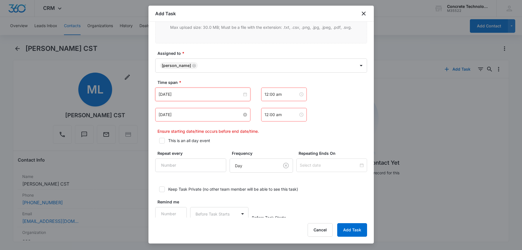
click at [215, 115] on input "[DATE]" at bounding box center [200, 114] width 83 height 6
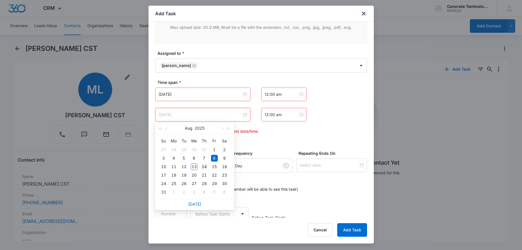
type input "[DATE]"
click at [207, 167] on div "14" at bounding box center [204, 166] width 7 height 7
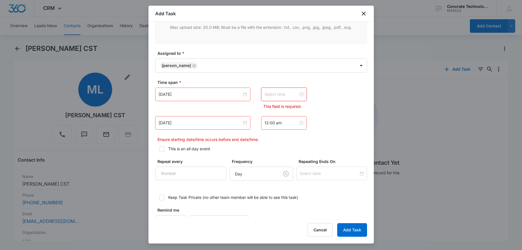
click at [288, 96] on input at bounding box center [282, 94] width 34 height 6
click at [268, 114] on div "08" at bounding box center [269, 115] width 16 height 8
type input "8:00 am"
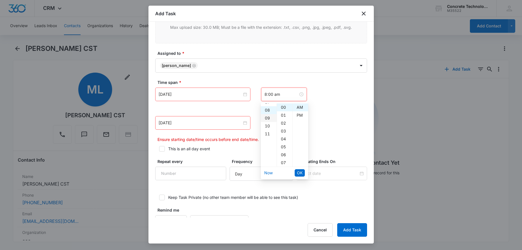
scroll to position [63, 0]
click at [299, 173] on span "OK" at bounding box center [300, 172] width 6 height 6
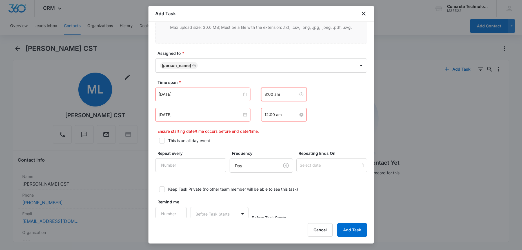
click at [285, 117] on input "12:00 am" at bounding box center [282, 114] width 34 height 6
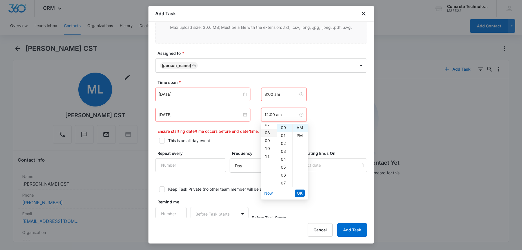
click at [269, 134] on div "08" at bounding box center [269, 133] width 16 height 8
click at [284, 165] on div "05" at bounding box center [285, 167] width 16 height 8
type input "8:05 am"
click at [299, 195] on span "OK" at bounding box center [300, 193] width 6 height 6
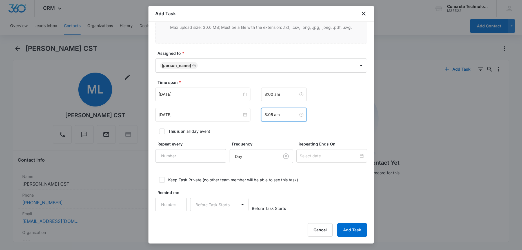
scroll to position [312, 0]
click at [183, 204] on input "Remind me" at bounding box center [171, 204] width 32 height 14
click at [175, 204] on input "Remind me" at bounding box center [171, 204] width 32 height 14
click at [180, 203] on input "1" at bounding box center [171, 204] width 32 height 14
click at [179, 203] on input "2" at bounding box center [171, 204] width 32 height 14
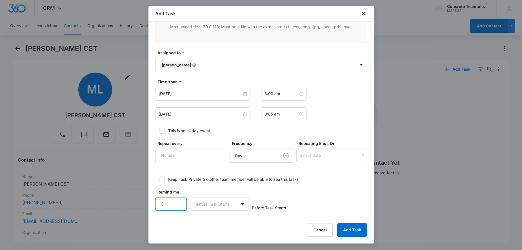
click at [179, 203] on input "3" at bounding box center [171, 204] width 32 height 14
click at [179, 203] on input "4" at bounding box center [171, 204] width 32 height 14
click at [179, 204] on input "3" at bounding box center [171, 204] width 32 height 14
click at [181, 202] on input "4" at bounding box center [171, 204] width 32 height 14
type input "5"
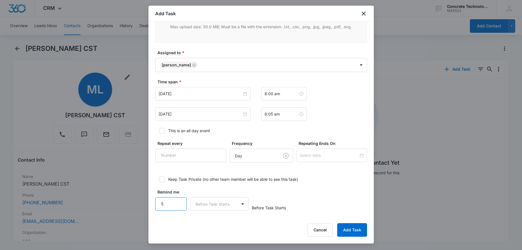
click at [178, 202] on input "5" at bounding box center [171, 204] width 32 height 14
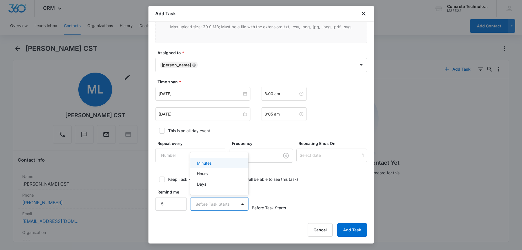
click at [206, 202] on body "CRM Apps Reputation Websites Forms CRM Email Social Content Ads Intelligence Fi…" at bounding box center [261, 125] width 522 height 250
click at [213, 160] on div "Minutes" at bounding box center [219, 163] width 44 height 6
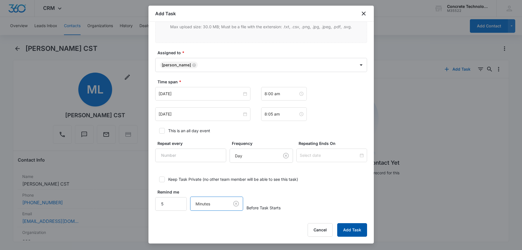
click at [354, 227] on button "Add Task" at bounding box center [353, 230] width 30 height 14
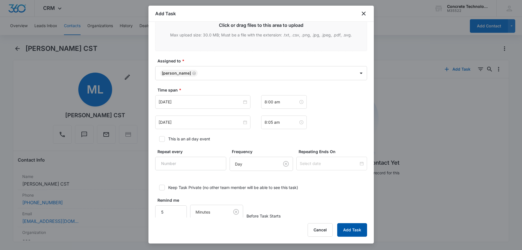
scroll to position [7, 0]
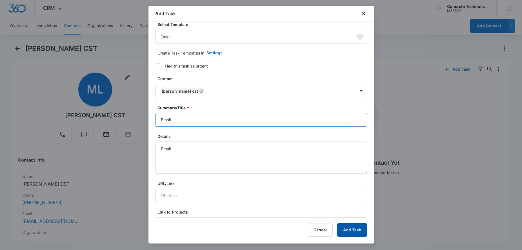
type input "Email"
click at [356, 225] on button "Add Task" at bounding box center [353, 230] width 30 height 14
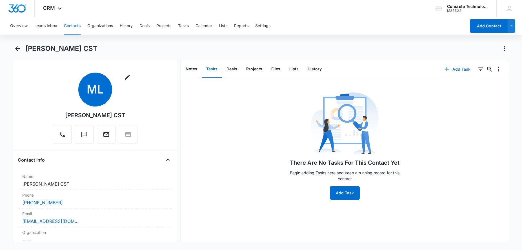
click at [455, 68] on button "Add Task" at bounding box center [457, 69] width 37 height 14
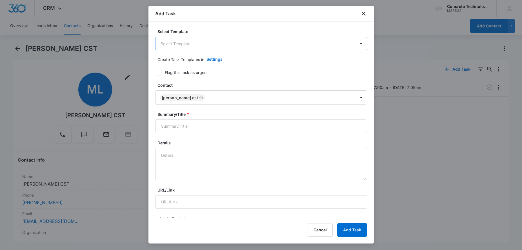
click at [255, 46] on body "CRM Apps Reputation Websites Forms CRM Email Social Content Ads Intelligence Fi…" at bounding box center [261, 125] width 522 height 250
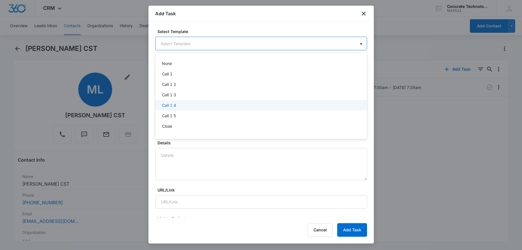
scroll to position [40, 0]
click at [193, 105] on div "Follow up" at bounding box center [260, 107] width 197 height 6
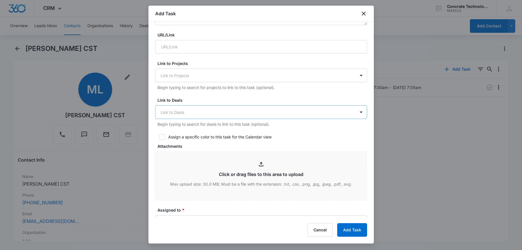
scroll to position [201, 0]
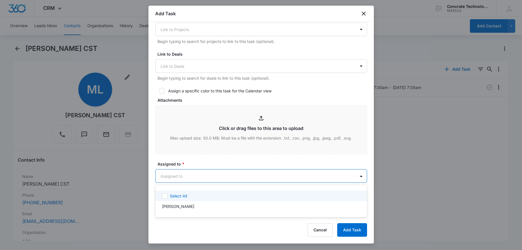
click at [207, 171] on body "CRM Apps Reputation Websites Forms CRM Email Social Content Ads Intelligence Fi…" at bounding box center [261, 125] width 522 height 250
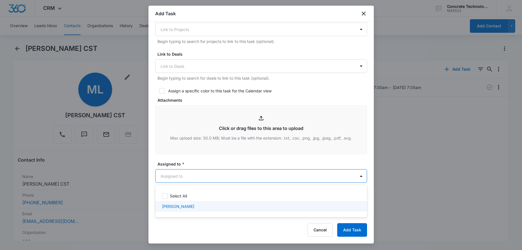
click at [175, 210] on div "[PERSON_NAME]" at bounding box center [261, 206] width 212 height 10
checkbox input "true"
drag, startPoint x: 228, startPoint y: 234, endPoint x: 226, endPoint y: 231, distance: 3.3
click at [228, 233] on div at bounding box center [261, 125] width 522 height 250
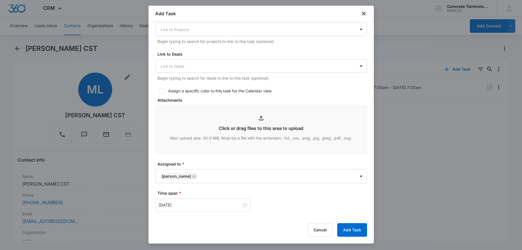
click at [219, 226] on div "Cancel Add Task" at bounding box center [261, 230] width 212 height 14
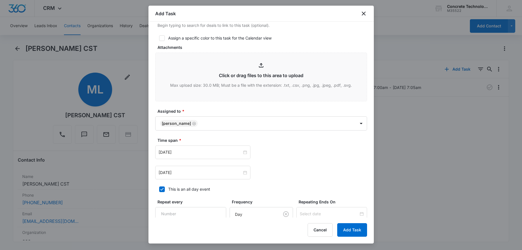
scroll to position [259, 0]
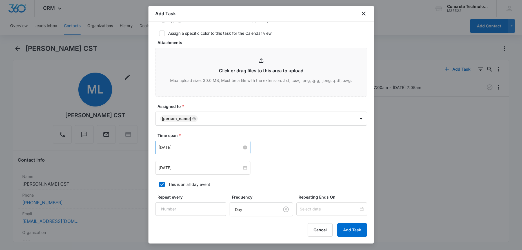
click at [226, 148] on input "[DATE]" at bounding box center [200, 147] width 83 height 6
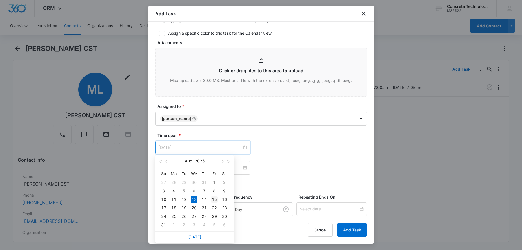
type input "[DATE]"
click at [215, 200] on div "15" at bounding box center [214, 199] width 7 height 7
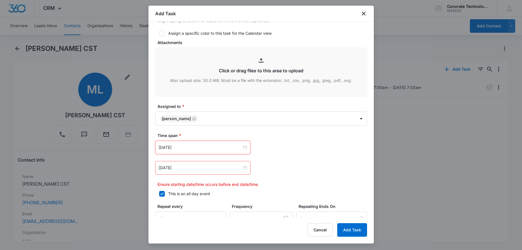
click at [218, 172] on div "[DATE]" at bounding box center [202, 168] width 95 height 14
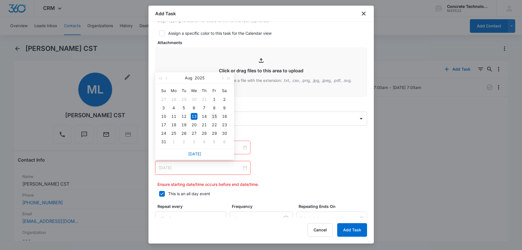
type input "[DATE]"
click at [215, 116] on div "15" at bounding box center [214, 116] width 7 height 7
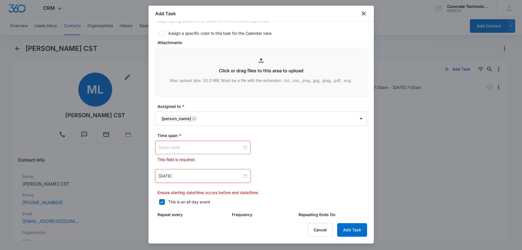
click at [244, 146] on div at bounding box center [203, 147] width 89 height 6
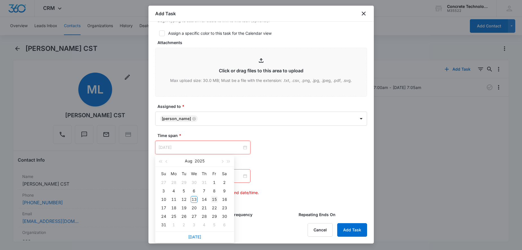
type input "[DATE]"
drag, startPoint x: 213, startPoint y: 197, endPoint x: 215, endPoint y: 196, distance: 2.9
click at [213, 197] on div "15" at bounding box center [214, 199] width 7 height 7
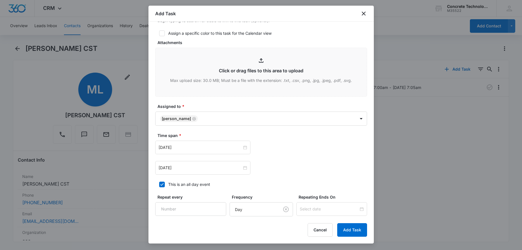
click at [163, 184] on icon at bounding box center [161, 184] width 3 height 3
click at [159, 184] on input "This is an all day event" at bounding box center [157, 184] width 4 height 4
checkbox input "false"
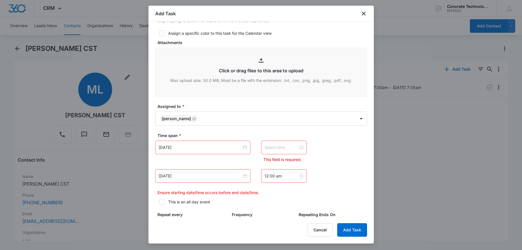
click at [291, 147] on input at bounding box center [282, 147] width 34 height 6
click at [267, 183] on div "11" at bounding box center [269, 184] width 16 height 8
type input "11:00 am"
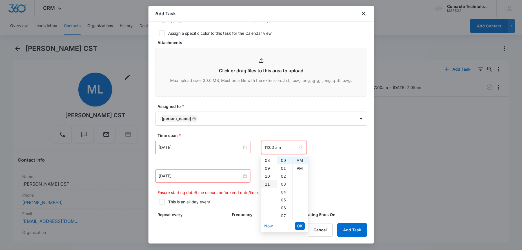
scroll to position [87, 0]
click at [303, 159] on div "AM" at bounding box center [301, 160] width 16 height 8
click at [294, 227] on ul "Now OK" at bounding box center [284, 226] width 47 height 12
drag, startPoint x: 294, startPoint y: 222, endPoint x: 299, endPoint y: 225, distance: 5.9
click at [294, 223] on ul "Now OK" at bounding box center [284, 226] width 47 height 12
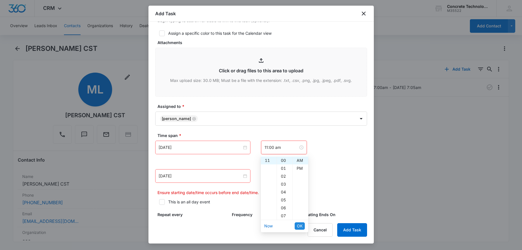
click at [300, 225] on span "OK" at bounding box center [300, 225] width 6 height 6
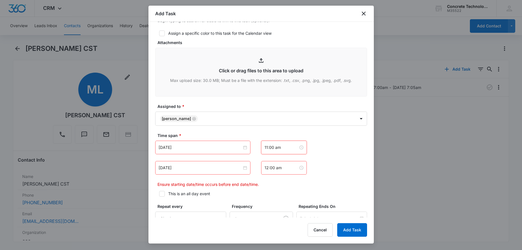
click at [285, 171] on div "12:00 am" at bounding box center [284, 168] width 46 height 14
click at [266, 88] on div "11" at bounding box center [269, 88] width 16 height 8
click at [282, 127] on div "05" at bounding box center [285, 127] width 16 height 8
type input "11:05 am"
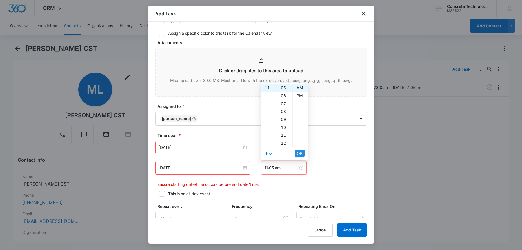
click at [299, 152] on span "OK" at bounding box center [300, 153] width 6 height 6
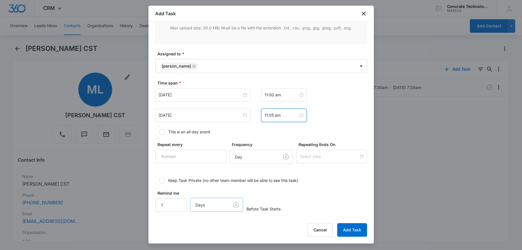
scroll to position [312, 0]
click at [180, 201] on input "1" at bounding box center [171, 204] width 32 height 14
click at [178, 202] on input "2" at bounding box center [171, 204] width 32 height 14
click at [178, 202] on input "3" at bounding box center [171, 204] width 32 height 14
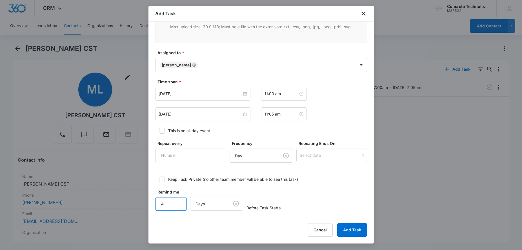
click at [178, 202] on input "4" at bounding box center [171, 204] width 32 height 14
type input "5"
click at [178, 202] on input "5" at bounding box center [171, 204] width 32 height 14
click at [223, 206] on body "CRM Apps Reputation Websites Forms CRM Email Social Content Ads Intelligence Fi…" at bounding box center [261, 125] width 522 height 250
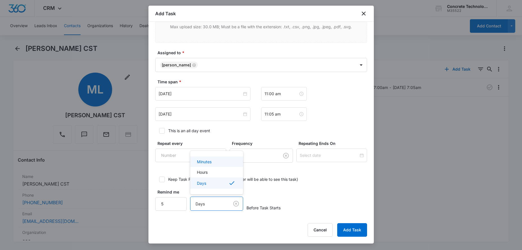
click at [209, 164] on p "Minutes" at bounding box center [204, 161] width 15 height 6
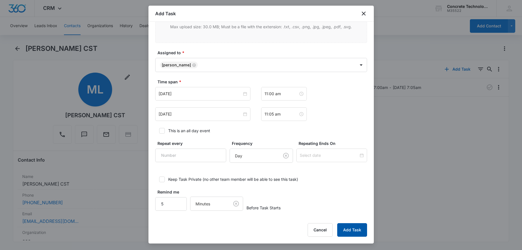
click at [353, 231] on button "Add Task" at bounding box center [353, 230] width 30 height 14
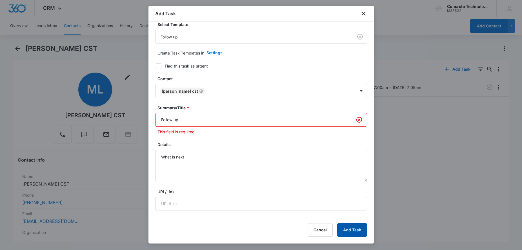
click at [341, 231] on button "Add Task" at bounding box center [353, 230] width 30 height 14
type input "Follow up"
click at [354, 232] on button "Add Task" at bounding box center [353, 230] width 30 height 14
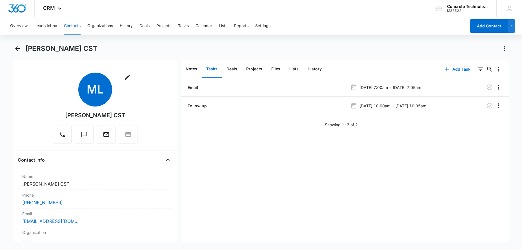
click at [74, 27] on button "Contacts" at bounding box center [72, 26] width 17 height 18
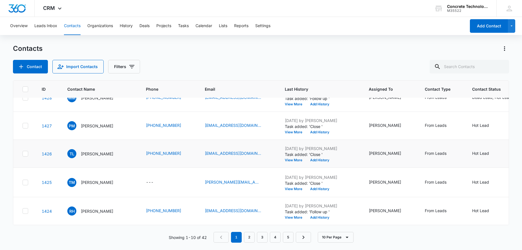
scroll to position [211, 0]
click at [252, 238] on link "2" at bounding box center [249, 236] width 11 height 11
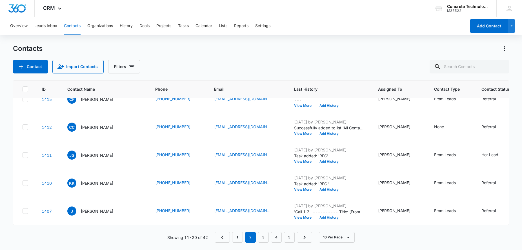
scroll to position [224, 0]
click at [263, 237] on link "3" at bounding box center [263, 236] width 11 height 11
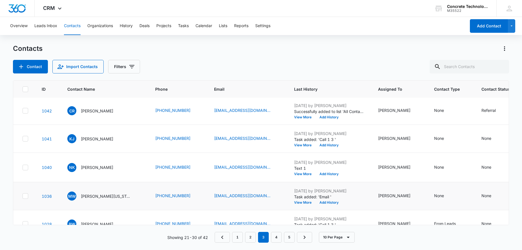
scroll to position [158, 0]
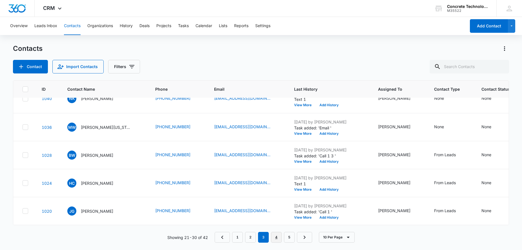
click at [277, 240] on link "4" at bounding box center [276, 236] width 11 height 11
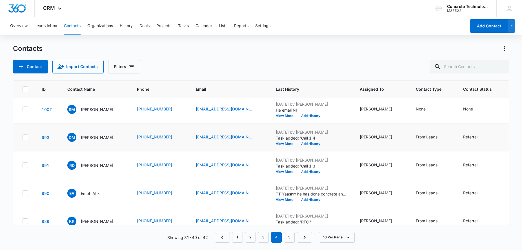
scroll to position [154, 0]
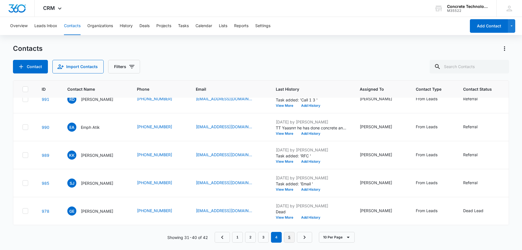
click at [290, 235] on link "5" at bounding box center [289, 236] width 11 height 11
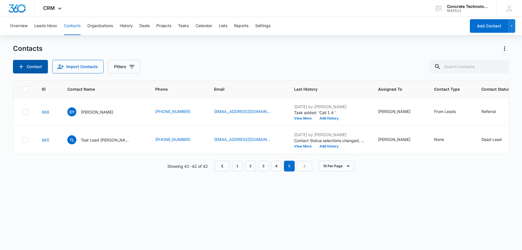
click at [38, 64] on button "Contact" at bounding box center [30, 67] width 35 height 14
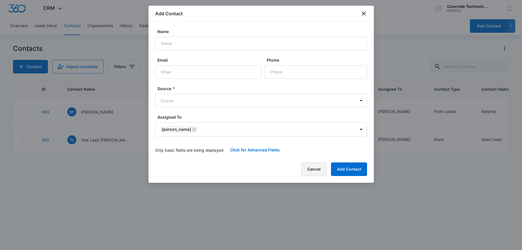
click at [308, 171] on button "Cancel" at bounding box center [314, 169] width 25 height 14
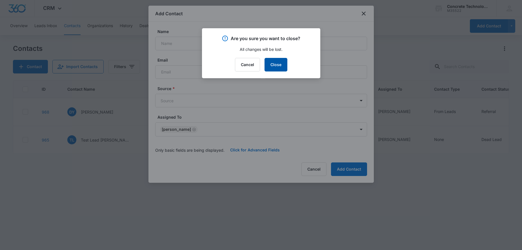
click at [271, 63] on button "Close" at bounding box center [276, 65] width 23 height 14
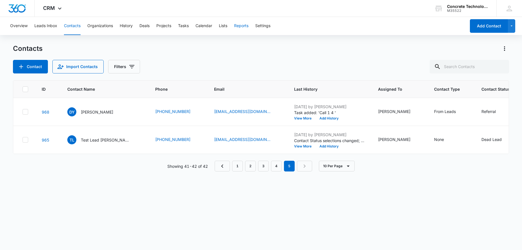
click at [249, 24] on button "Reports" at bounding box center [241, 26] width 14 height 18
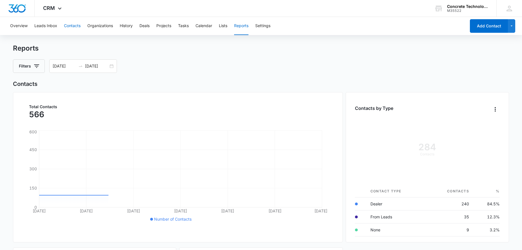
click at [72, 27] on button "Contacts" at bounding box center [72, 26] width 17 height 18
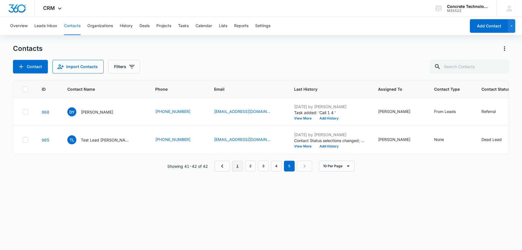
click at [235, 168] on link "1" at bounding box center [237, 165] width 11 height 11
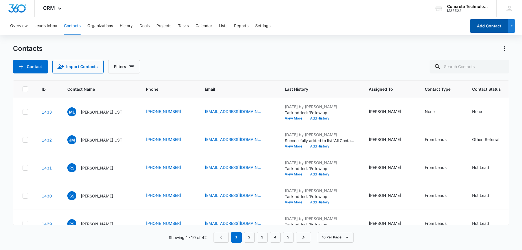
click at [477, 25] on button "Add Contact" at bounding box center [489, 26] width 38 height 14
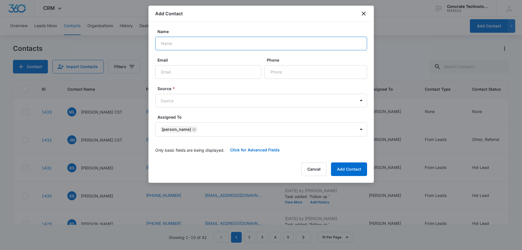
click at [206, 47] on input "Name" at bounding box center [261, 44] width 212 height 14
type input "[PERSON_NAME]"
paste input "[EMAIL_ADDRESS][DOMAIN_NAME]"
type input "[EMAIL_ADDRESS][DOMAIN_NAME]"
paste input "[PHONE_NUMBER]"
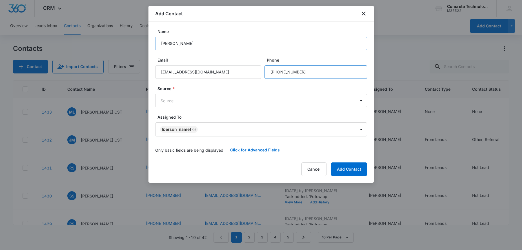
type input "[PHONE_NUMBER]"
click at [259, 46] on input "[PERSON_NAME]" at bounding box center [261, 44] width 212 height 14
type input "[PERSON_NAME] CST"
click at [230, 98] on body "CRM Apps Reputation Websites Forms CRM Email Social Content Ads Intelligence Fi…" at bounding box center [261, 125] width 522 height 250
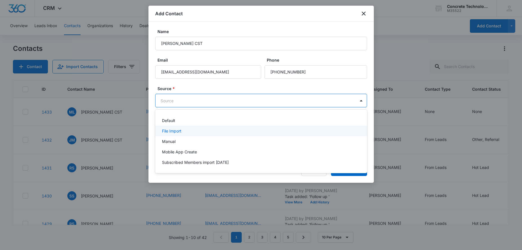
click at [183, 129] on div "File Import" at bounding box center [260, 131] width 197 height 6
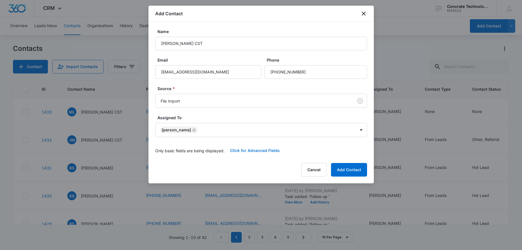
click at [261, 153] on button "Click for Advanced Fields" at bounding box center [255, 151] width 61 height 14
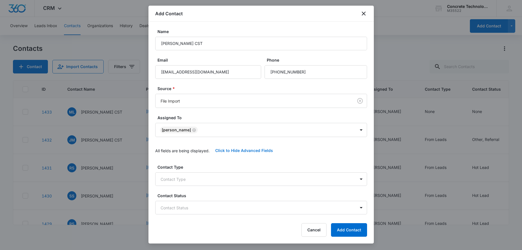
scroll to position [86, 0]
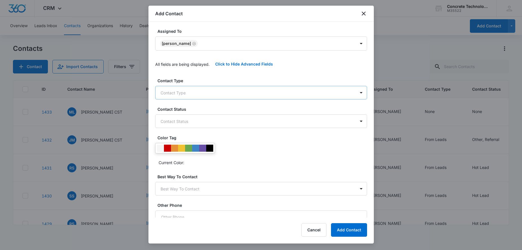
click at [208, 95] on body "CRM Apps Reputation Websites Forms CRM Email Social Content Ads Intelligence Fi…" at bounding box center [261, 125] width 522 height 250
click at [185, 123] on div "From Leads" at bounding box center [260, 123] width 197 height 6
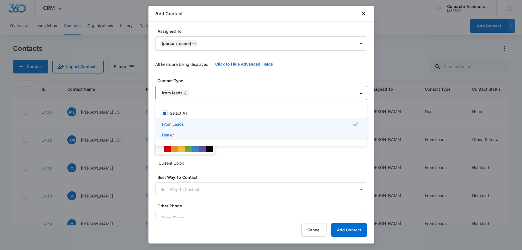
click at [245, 166] on div at bounding box center [261, 125] width 522 height 250
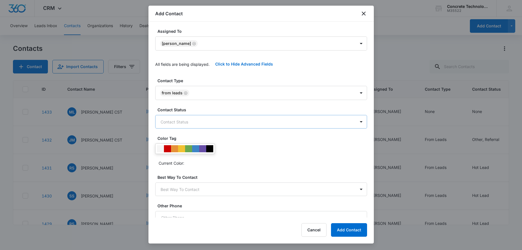
click at [197, 124] on body "CRM Apps Reputation Websites Forms CRM Email Social Content Ads Intelligence Fi…" at bounding box center [261, 125] width 522 height 250
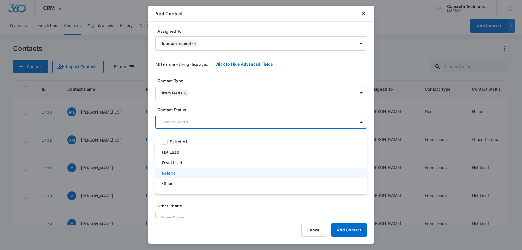
click at [190, 172] on div "Referral" at bounding box center [260, 173] width 197 height 6
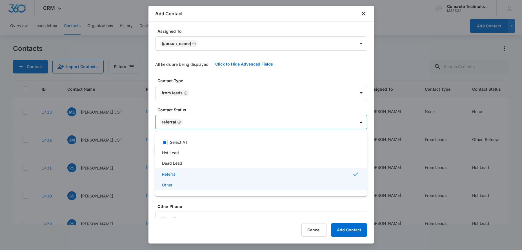
click at [215, 196] on div at bounding box center [261, 125] width 522 height 250
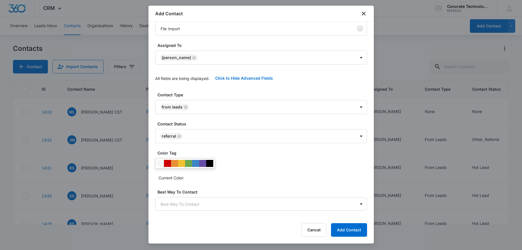
scroll to position [0, 0]
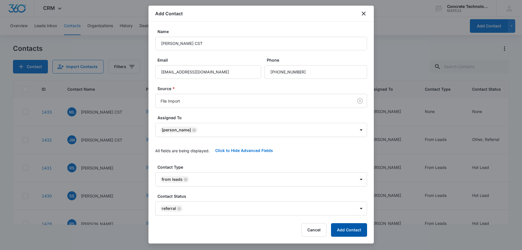
click at [347, 227] on button "Add Contact" at bounding box center [349, 230] width 36 height 14
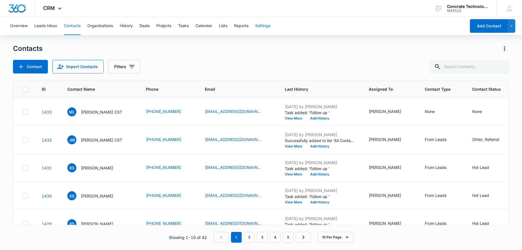
click at [258, 30] on button "Settings" at bounding box center [262, 26] width 15 height 18
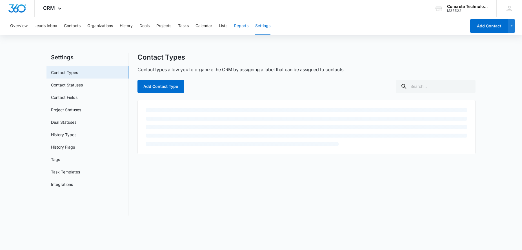
click at [244, 28] on button "Reports" at bounding box center [241, 26] width 14 height 18
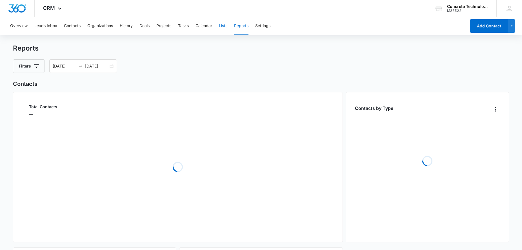
drag, startPoint x: 244, startPoint y: 28, endPoint x: 224, endPoint y: 28, distance: 19.7
click at [224, 28] on button "Lists" at bounding box center [223, 26] width 8 height 18
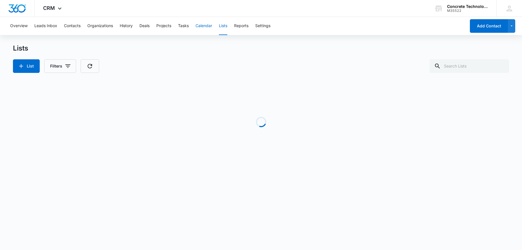
click at [205, 28] on button "Calendar" at bounding box center [204, 26] width 17 height 18
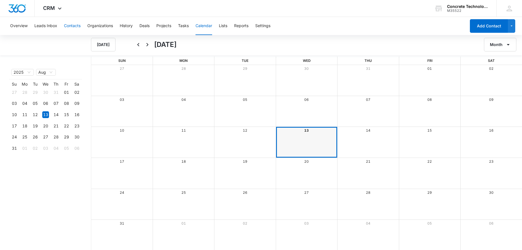
click at [68, 27] on button "Contacts" at bounding box center [72, 26] width 17 height 18
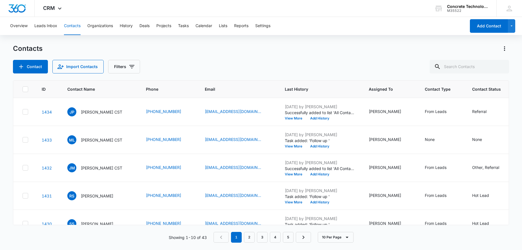
click at [94, 113] on p "[PERSON_NAME] CST" at bounding box center [101, 112] width 41 height 6
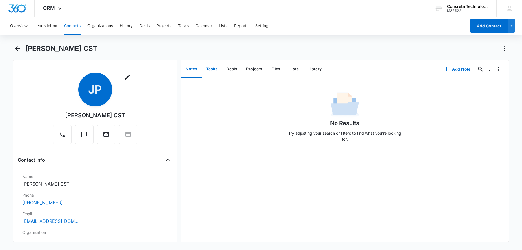
click at [216, 69] on button "Tasks" at bounding box center [212, 68] width 20 height 17
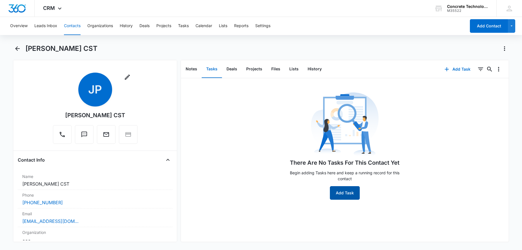
click at [339, 199] on button "Add Task" at bounding box center [345, 193] width 30 height 14
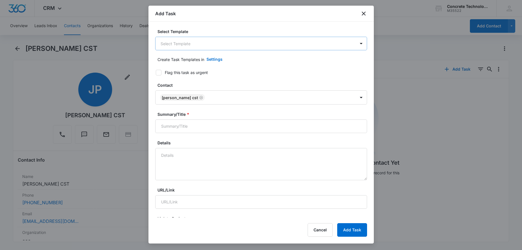
click at [196, 37] on div "Select Template Select Template" at bounding box center [261, 39] width 212 height 22
click at [188, 41] on body "CRM Apps Reputation Websites Forms CRM Email Social Content Ads Intelligence Fi…" at bounding box center [261, 125] width 522 height 250
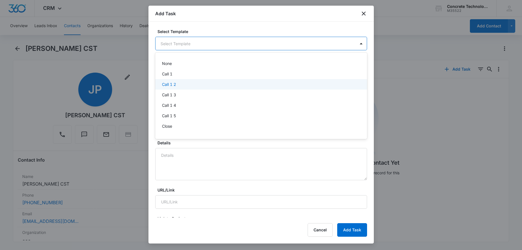
click at [172, 86] on p "Call 1 2" at bounding box center [169, 84] width 14 height 6
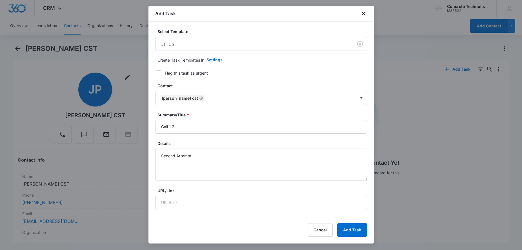
scroll to position [58, 0]
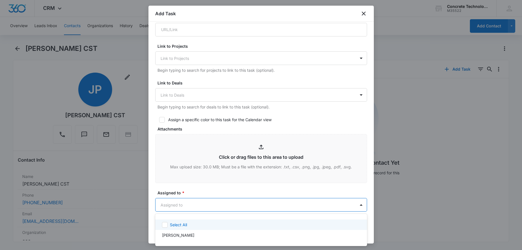
click at [196, 206] on body "CRM Apps Reputation Websites Forms CRM Email Social Content Ads Intelligence Fi…" at bounding box center [261, 125] width 522 height 250
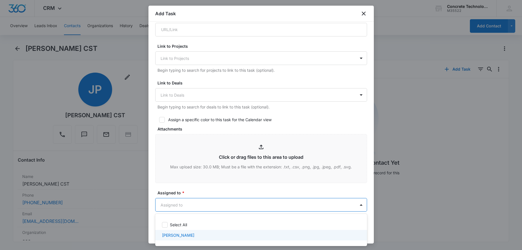
click at [192, 235] on div "[PERSON_NAME]" at bounding box center [260, 235] width 197 height 6
checkbox input "true"
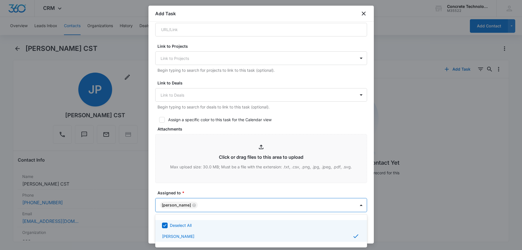
click at [155, 217] on div at bounding box center [261, 125] width 522 height 250
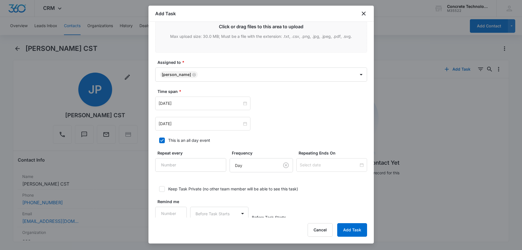
scroll to position [312, 0]
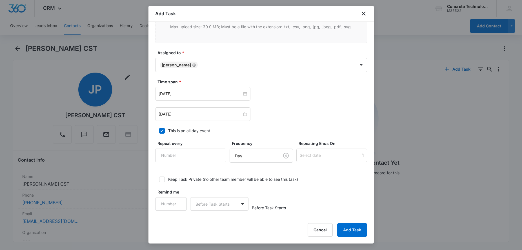
click at [162, 131] on icon at bounding box center [161, 130] width 3 height 3
click at [159, 131] on input "This is an all day event" at bounding box center [157, 131] width 4 height 4
checkbox input "false"
type input "12:00 am"
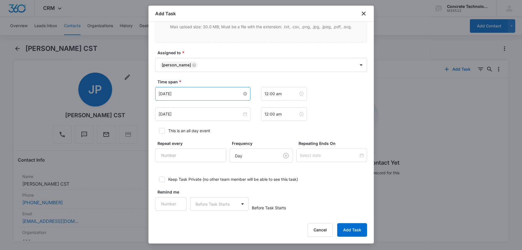
click at [210, 91] on input "[DATE]" at bounding box center [200, 94] width 83 height 6
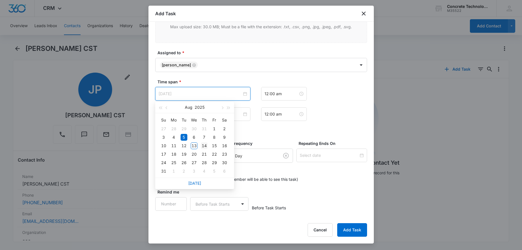
type input "[DATE]"
click at [204, 148] on div "14" at bounding box center [204, 145] width 7 height 7
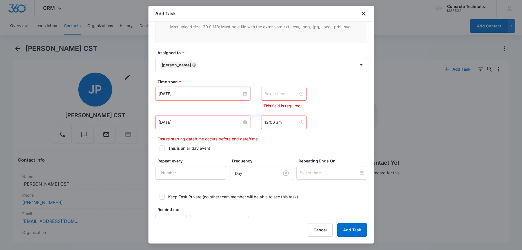
click at [215, 125] on input "[DATE]" at bounding box center [200, 122] width 83 height 6
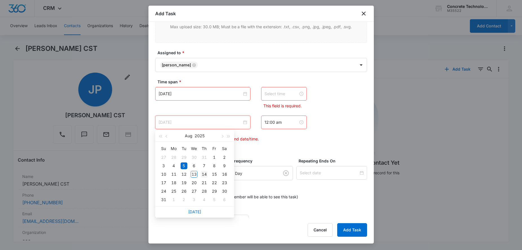
type input "[DATE]"
click at [206, 174] on div "14" at bounding box center [204, 174] width 7 height 7
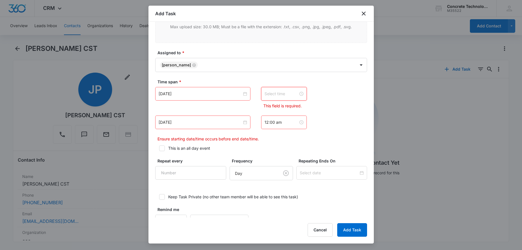
click at [291, 94] on input at bounding box center [282, 94] width 34 height 6
click at [268, 120] on div "09" at bounding box center [269, 120] width 16 height 8
type input "9:00 am"
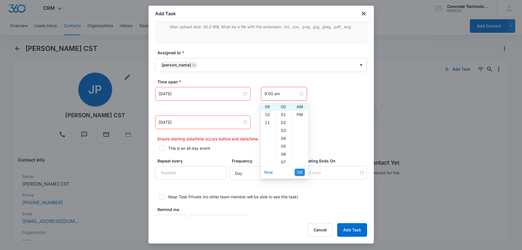
click at [298, 170] on span "OK" at bounding box center [300, 172] width 6 height 6
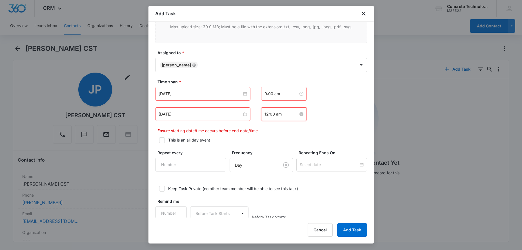
click at [284, 116] on input "12:00 am" at bounding box center [282, 114] width 34 height 6
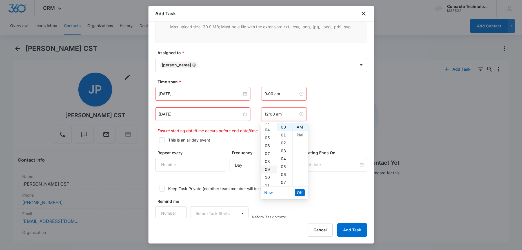
click at [269, 168] on div "09" at bounding box center [269, 169] width 16 height 8
click at [284, 167] on div "05" at bounding box center [285, 166] width 16 height 8
type input "9:05 am"
click at [297, 195] on button "OK" at bounding box center [300, 192] width 10 height 7
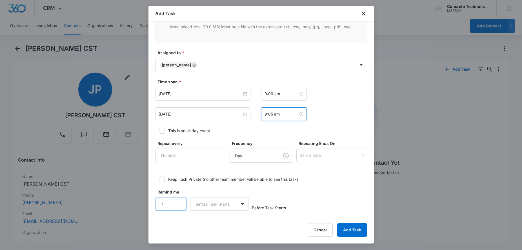
click at [178, 202] on input "1" at bounding box center [171, 204] width 32 height 14
click at [178, 202] on input "2" at bounding box center [171, 204] width 32 height 14
click at [178, 202] on input "3" at bounding box center [171, 204] width 32 height 14
click at [178, 202] on input "4" at bounding box center [171, 204] width 32 height 14
type input "5"
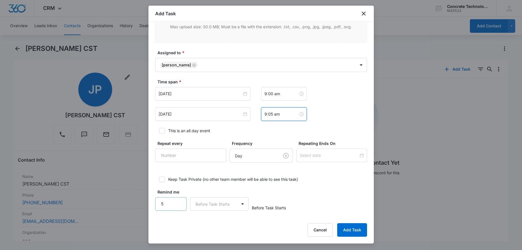
click at [178, 202] on input "5" at bounding box center [171, 204] width 32 height 14
click at [212, 204] on body "CRM Apps Reputation Websites Forms CRM Email Social Content Ads Intelligence Fi…" at bounding box center [261, 125] width 522 height 250
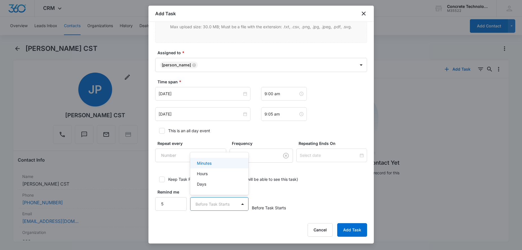
click at [205, 165] on p "Minutes" at bounding box center [204, 163] width 15 height 6
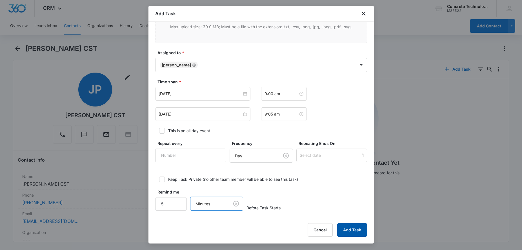
click at [351, 227] on button "Add Task" at bounding box center [353, 230] width 30 height 14
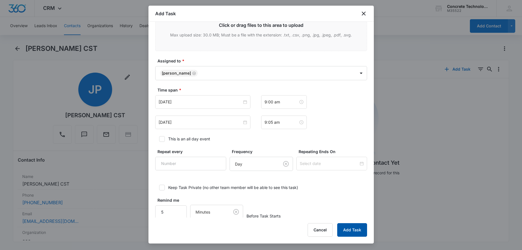
scroll to position [7, 0]
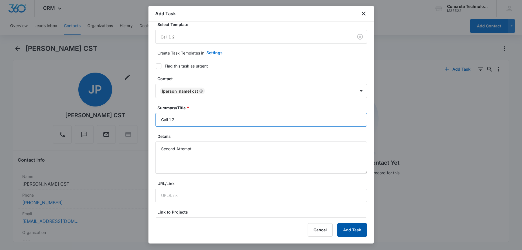
type input "Call 1 2"
click at [359, 233] on button "Add Task" at bounding box center [353, 230] width 30 height 14
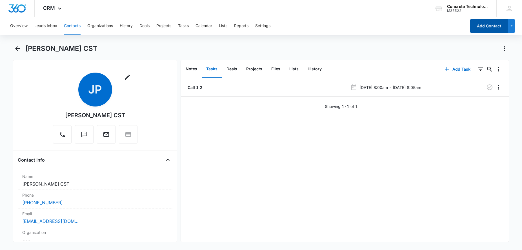
click at [476, 29] on button "Add Contact" at bounding box center [489, 26] width 38 height 14
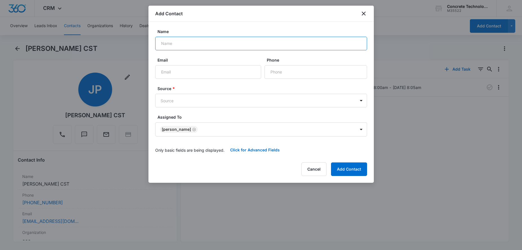
paste input "[EMAIL_ADDRESS][DOMAIN_NAME]"
type input "[EMAIL_ADDRESS][DOMAIN_NAME]"
paste input "[EMAIL_ADDRESS][DOMAIN_NAME]"
type input "[EMAIL_ADDRESS][DOMAIN_NAME]"
drag, startPoint x: 218, startPoint y: 45, endPoint x: 112, endPoint y: 47, distance: 106.3
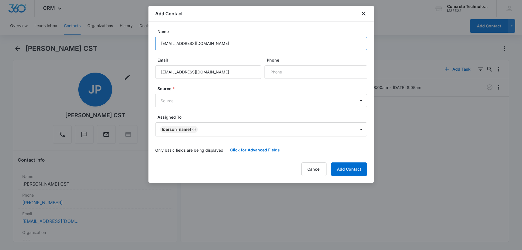
click at [155, 47] on input "[EMAIL_ADDRESS][DOMAIN_NAME]" at bounding box center [261, 44] width 212 height 14
type input "[PERSON_NAME]"
paste input "[PHONE_NUMBER]"
type input "[PHONE_NUMBER]"
click at [258, 149] on button "Click for Advanced Fields" at bounding box center [255, 150] width 61 height 14
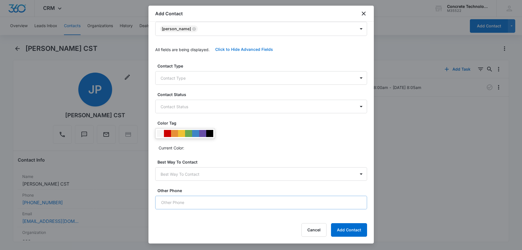
scroll to position [70, 0]
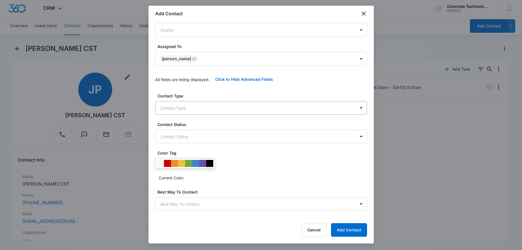
click at [211, 111] on body "CRM Apps Reputation Websites Forms CRM Email Social Content Ads Intelligence Fi…" at bounding box center [261, 125] width 522 height 250
drag, startPoint x: 189, startPoint y: 132, endPoint x: 186, endPoint y: 135, distance: 4.4
click at [188, 134] on div "Select All From Leads Dealer" at bounding box center [261, 138] width 212 height 34
click at [185, 135] on div "From Leads" at bounding box center [260, 138] width 197 height 6
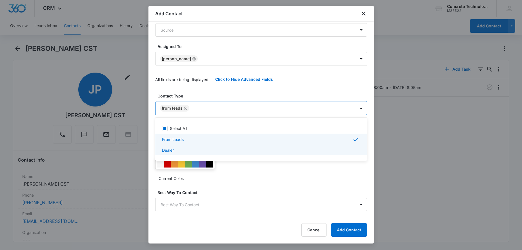
click at [181, 151] on div "Dealer" at bounding box center [260, 150] width 197 height 6
checkbox input "true"
click at [208, 109] on div at bounding box center [261, 125] width 522 height 250
click at [207, 106] on body "CRM Apps Reputation Websites Forms CRM Email Social Content Ads Intelligence Fi…" at bounding box center [261, 125] width 522 height 250
click at [206, 108] on div at bounding box center [261, 125] width 522 height 250
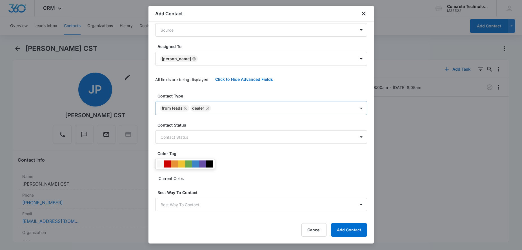
click at [206, 106] on icon "Remove Dealer" at bounding box center [208, 108] width 4 height 4
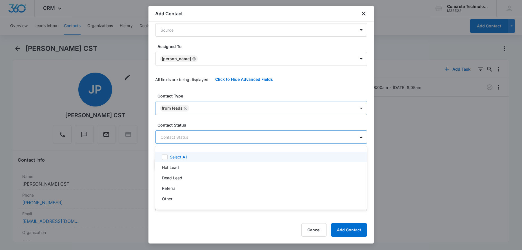
click at [188, 134] on body "CRM Apps Reputation Websites Forms CRM Email Social Content Ads Intelligence Fi…" at bounding box center [261, 125] width 522 height 250
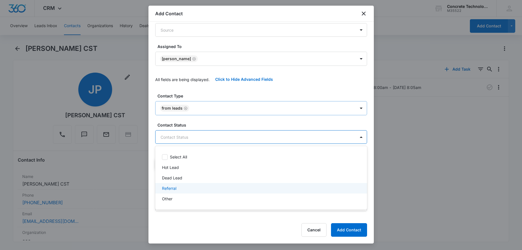
click at [193, 186] on div "Referral" at bounding box center [260, 188] width 197 height 6
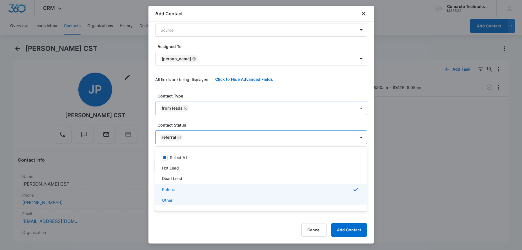
click at [236, 221] on div at bounding box center [261, 125] width 522 height 250
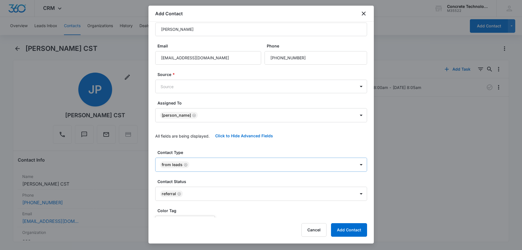
scroll to position [0, 0]
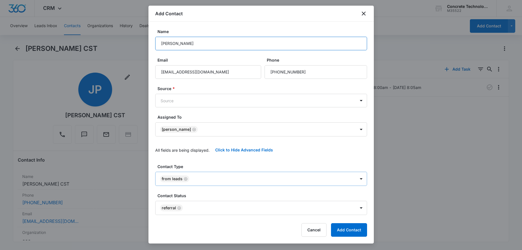
click at [242, 42] on input "[PERSON_NAME]" at bounding box center [261, 44] width 212 height 14
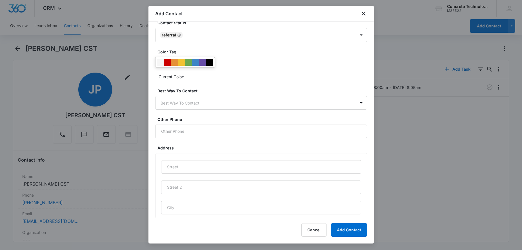
scroll to position [244, 0]
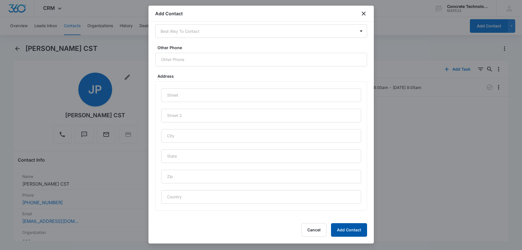
type input "[PERSON_NAME] EST"
click at [338, 230] on button "Add Contact" at bounding box center [349, 230] width 36 height 14
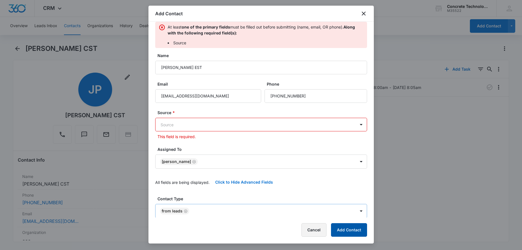
scroll to position [6, 0]
drag, startPoint x: 225, startPoint y: 117, endPoint x: 223, endPoint y: 119, distance: 3.0
click at [225, 118] on div "Source * Source This field is required." at bounding box center [261, 125] width 212 height 30
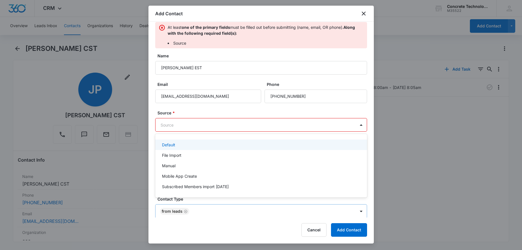
click at [219, 122] on body "CRM Apps Reputation Websites Forms CRM Email Social Content Ads Intelligence Fi…" at bounding box center [261, 125] width 522 height 250
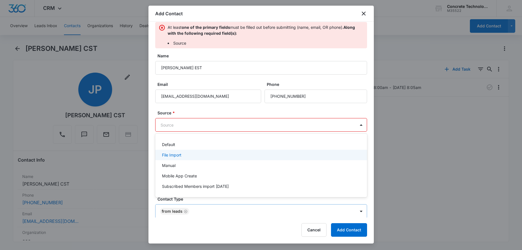
click at [189, 156] on div "File Import" at bounding box center [260, 155] width 197 height 6
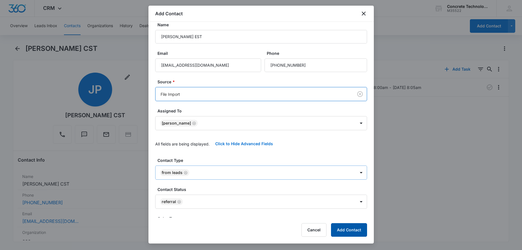
click at [340, 228] on button "Add Contact" at bounding box center [349, 230] width 36 height 14
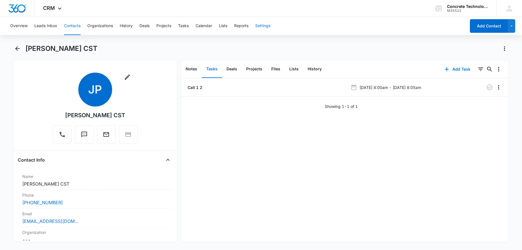
click at [270, 25] on button "Settings" at bounding box center [262, 26] width 15 height 18
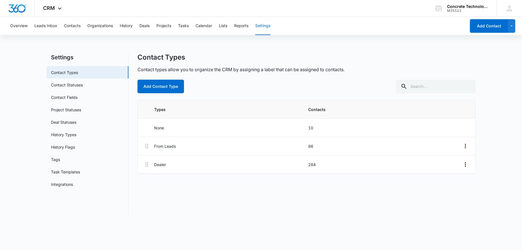
click at [233, 27] on div "Overview Leads Inbox Contacts Organizations History Deals Projects Tasks Calend…" at bounding box center [237, 26] width 460 height 18
click at [215, 25] on div "Overview Leads Inbox Contacts Organizations History Deals Projects Tasks Calend…" at bounding box center [237, 26] width 460 height 18
drag, startPoint x: 196, startPoint y: 26, endPoint x: 191, endPoint y: 26, distance: 4.8
click at [193, 26] on div "Overview Leads Inbox Contacts Organizations History Deals Projects Tasks Calend…" at bounding box center [237, 26] width 460 height 18
click at [184, 26] on button "Tasks" at bounding box center [183, 26] width 11 height 18
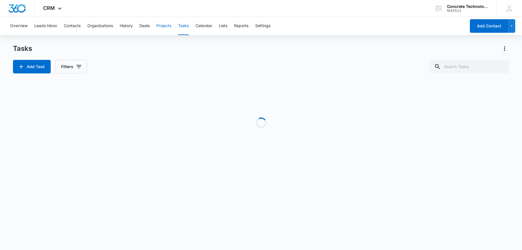
click at [169, 26] on button "Projects" at bounding box center [163, 26] width 15 height 18
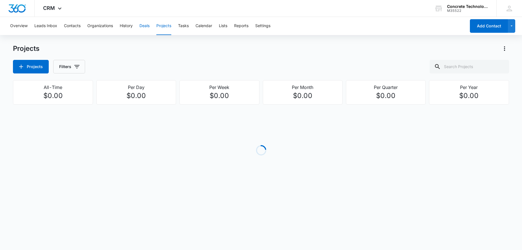
click at [147, 25] on button "Deals" at bounding box center [145, 26] width 10 height 18
click at [120, 26] on div "Overview Leads Inbox Contacts Organizations History Deals Projects Tasks Calend…" at bounding box center [237, 26] width 460 height 18
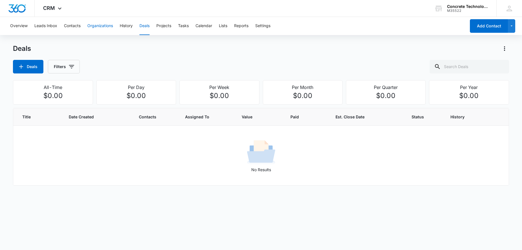
click at [103, 26] on button "Organizations" at bounding box center [100, 26] width 26 height 18
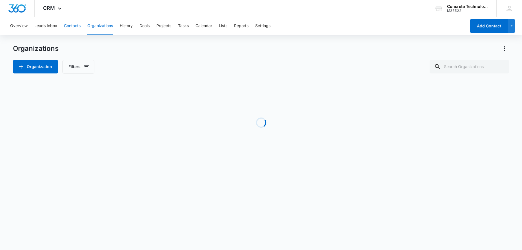
click at [72, 26] on button "Contacts" at bounding box center [72, 26] width 17 height 18
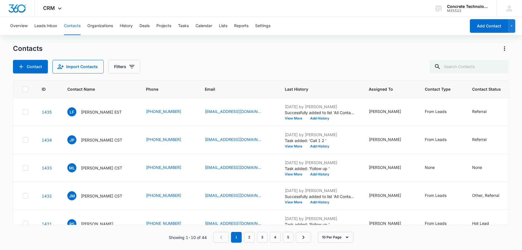
click at [97, 110] on p "[PERSON_NAME] EST" at bounding box center [101, 112] width 41 height 6
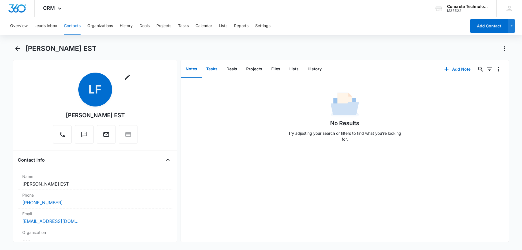
click at [213, 70] on button "Tasks" at bounding box center [212, 68] width 20 height 17
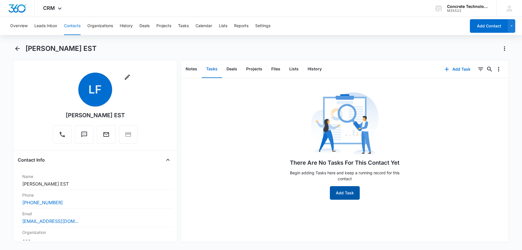
click at [354, 187] on button "Add Task" at bounding box center [345, 193] width 30 height 14
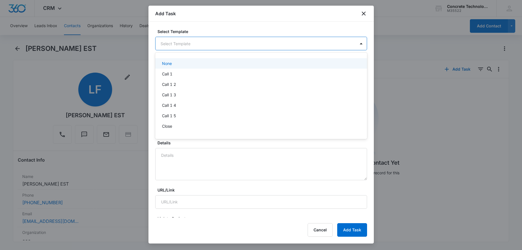
click at [203, 48] on body "CRM Apps Reputation Websites Forms CRM Email Social Content Ads Intelligence Fi…" at bounding box center [261, 125] width 522 height 250
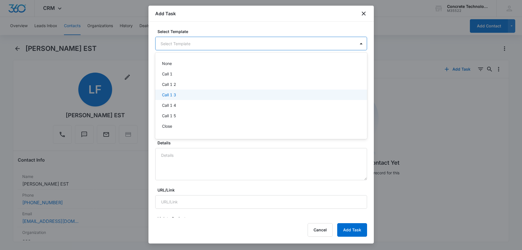
scroll to position [40, 0]
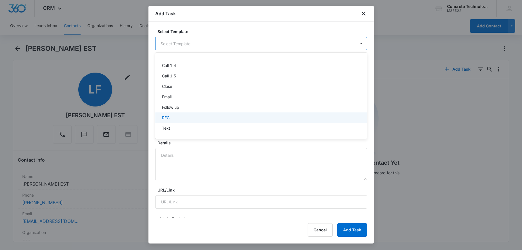
click at [182, 116] on div "RFC" at bounding box center [260, 117] width 197 height 6
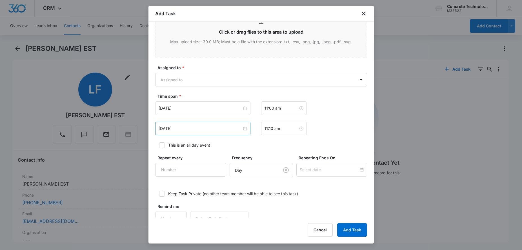
scroll to position [312, 0]
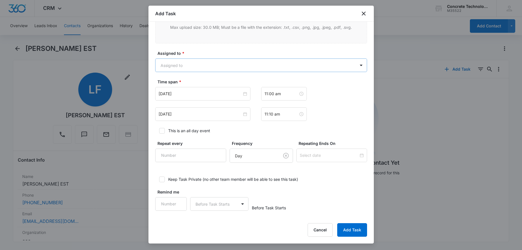
click at [198, 69] on body "CRM Apps Reputation Websites Forms CRM Email Social Content Ads Intelligence Fi…" at bounding box center [261, 125] width 522 height 250
click at [187, 96] on p "[PERSON_NAME]" at bounding box center [178, 95] width 32 height 6
checkbox input "true"
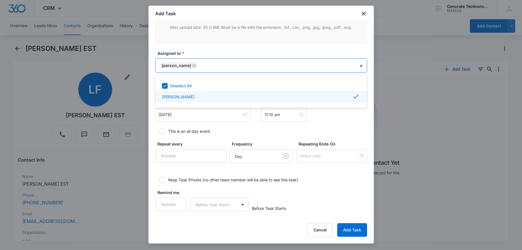
click at [191, 116] on div at bounding box center [261, 125] width 522 height 250
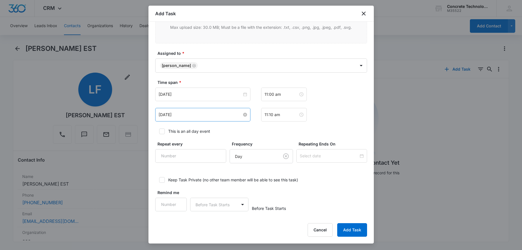
click at [191, 116] on input "[DATE]" at bounding box center [200, 114] width 83 height 6
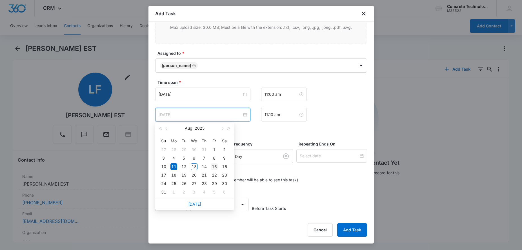
type input "[DATE]"
click at [217, 168] on div "15" at bounding box center [214, 166] width 7 height 7
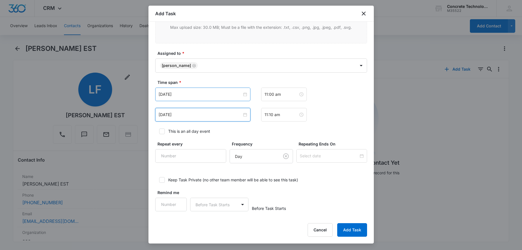
click at [227, 99] on div "[DATE]" at bounding box center [202, 94] width 95 height 14
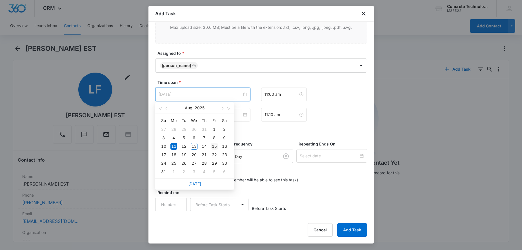
type input "[DATE]"
click at [215, 147] on div "15" at bounding box center [214, 146] width 7 height 7
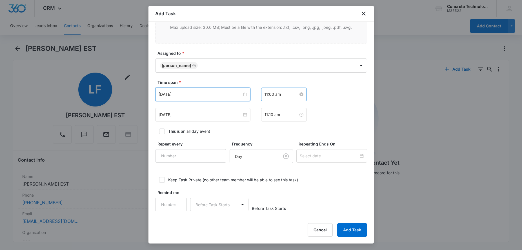
click at [286, 96] on input "11:00 am" at bounding box center [282, 94] width 34 height 6
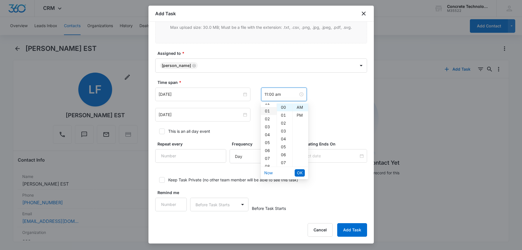
scroll to position [0, 0]
click at [268, 108] on div "12" at bounding box center [269, 107] width 16 height 8
click at [300, 117] on div "PM" at bounding box center [301, 115] width 16 height 8
type input "12:00 pm"
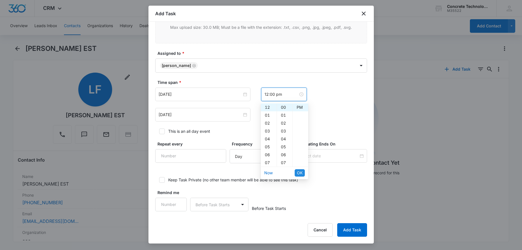
click at [301, 173] on span "OK" at bounding box center [300, 172] width 6 height 6
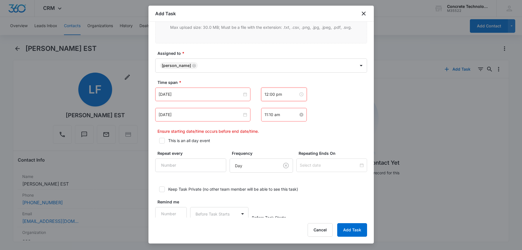
click at [285, 116] on input "11:10 am" at bounding box center [282, 114] width 34 height 6
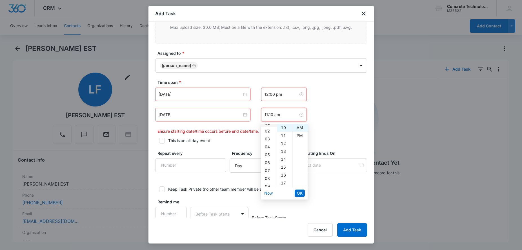
scroll to position [0, 0]
click at [270, 127] on div "12" at bounding box center [269, 128] width 16 height 8
click at [284, 146] on div "05" at bounding box center [285, 146] width 16 height 8
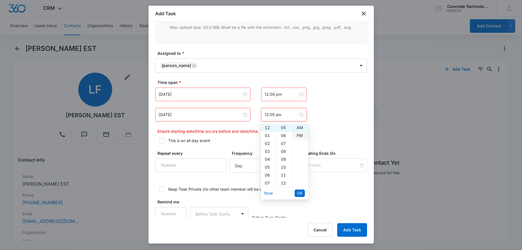
click at [299, 136] on div "PM" at bounding box center [301, 135] width 16 height 8
type input "12:05 pm"
click at [300, 193] on span "OK" at bounding box center [300, 193] width 6 height 6
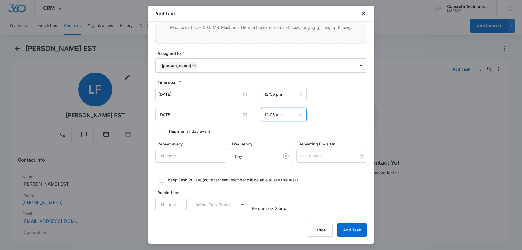
scroll to position [312, 0]
click at [178, 202] on input "1" at bounding box center [171, 204] width 32 height 14
click at [178, 202] on input "2" at bounding box center [171, 204] width 32 height 14
click at [178, 202] on input "3" at bounding box center [171, 204] width 32 height 14
click at [178, 202] on input "4" at bounding box center [171, 204] width 32 height 14
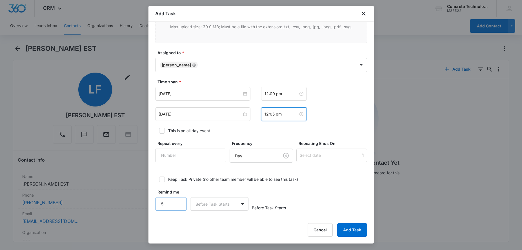
click at [178, 202] on input "5" at bounding box center [171, 204] width 32 height 14
click at [178, 202] on input "6" at bounding box center [171, 204] width 32 height 14
type input "5"
click at [179, 205] on input "5" at bounding box center [171, 204] width 32 height 14
click at [198, 206] on body "CRM Apps Reputation Websites Forms CRM Email Social Content Ads Intelligence Fi…" at bounding box center [261, 125] width 522 height 250
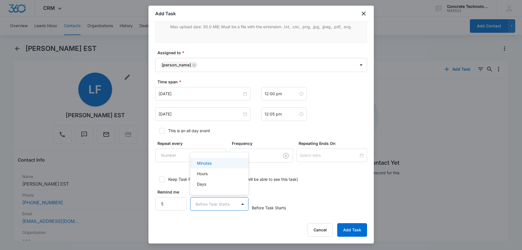
click at [211, 163] on p "Minutes" at bounding box center [204, 163] width 15 height 6
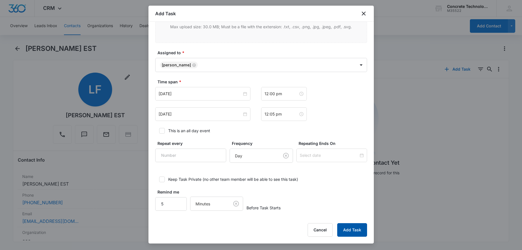
click at [351, 227] on button "Add Task" at bounding box center [353, 230] width 30 height 14
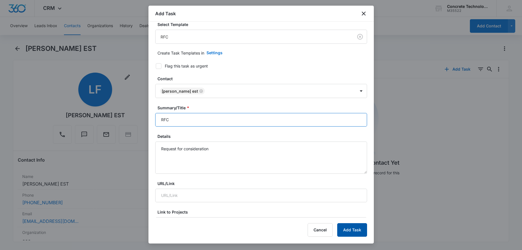
type input "RFC"
drag, startPoint x: 347, startPoint y: 232, endPoint x: 350, endPoint y: 231, distance: 3.8
click at [347, 232] on button "Add Task" at bounding box center [353, 230] width 30 height 14
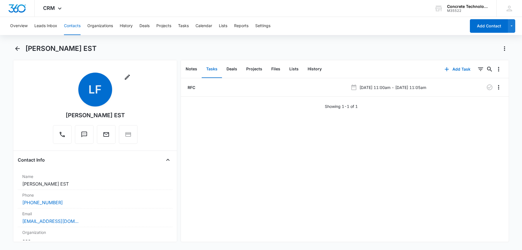
drag, startPoint x: 68, startPoint y: 22, endPoint x: 68, endPoint y: 25, distance: 3.7
click at [68, 22] on button "Contacts" at bounding box center [72, 26] width 17 height 18
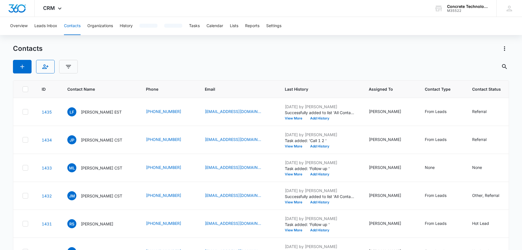
click at [68, 25] on button "Contacts" at bounding box center [72, 26] width 17 height 18
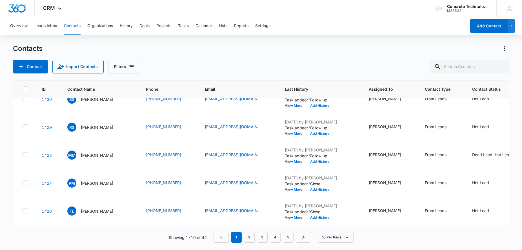
scroll to position [196, 0]
click at [249, 238] on link "2" at bounding box center [249, 236] width 11 height 11
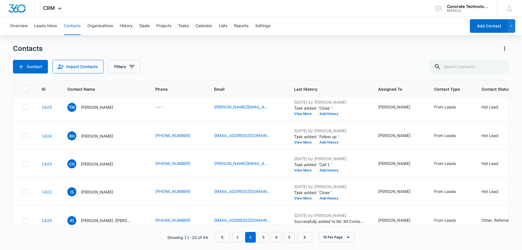
scroll to position [0, 0]
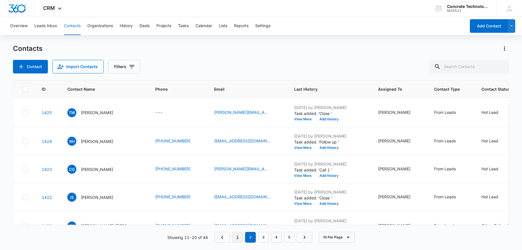
click at [236, 239] on link "1" at bounding box center [237, 236] width 11 height 11
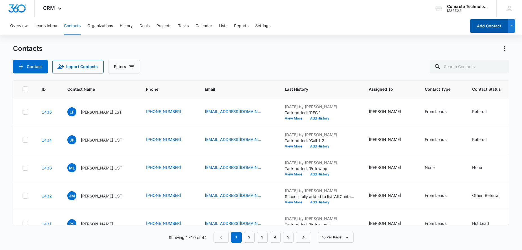
click at [484, 27] on button "Add Contact" at bounding box center [489, 26] width 38 height 14
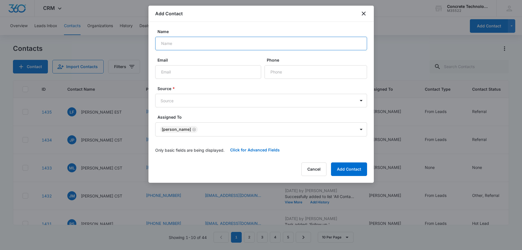
paste input "[EMAIL_ADDRESS][DOMAIN_NAME]"
type input "[EMAIL_ADDRESS][DOMAIN_NAME]"
click at [200, 75] on input "Email" at bounding box center [208, 72] width 106 height 14
paste input "[EMAIL_ADDRESS][DOMAIN_NAME]"
type input "[EMAIL_ADDRESS][DOMAIN_NAME]"
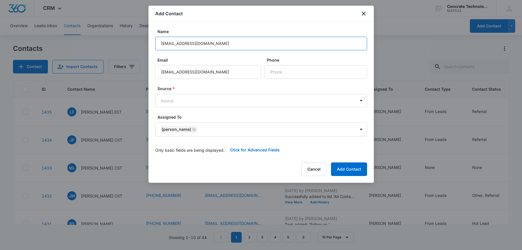
drag, startPoint x: 222, startPoint y: 43, endPoint x: 124, endPoint y: 52, distance: 98.6
click at [155, 48] on input "[EMAIL_ADDRESS][DOMAIN_NAME]" at bounding box center [261, 44] width 212 height 14
type input "[PERSON_NAME]"
paste input "[PHONE_NUMBER]"
type input "[PHONE_NUMBER]"
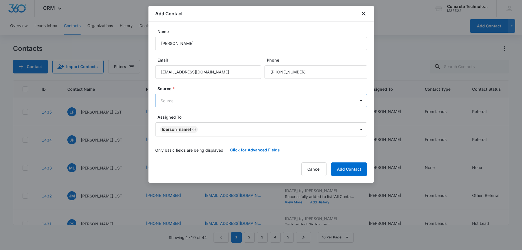
click at [214, 95] on body "CRM Apps Reputation Websites Forms CRM Email Social Content Ads Intelligence Fi…" at bounding box center [261, 125] width 522 height 250
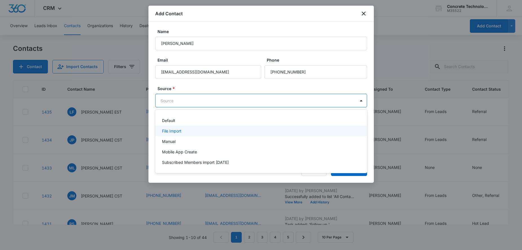
click at [179, 129] on p "File Import" at bounding box center [171, 131] width 19 height 6
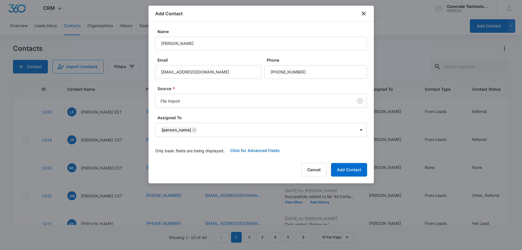
click at [245, 149] on button "Click for Advanced Fields" at bounding box center [255, 151] width 61 height 14
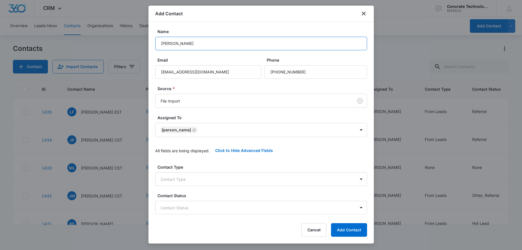
click at [229, 46] on input "[PERSON_NAME]" at bounding box center [261, 44] width 212 height 14
type input "[PERSON_NAME] EST"
click at [354, 233] on button "Add Contact" at bounding box center [349, 230] width 36 height 14
